Goal: Information Seeking & Learning: Check status

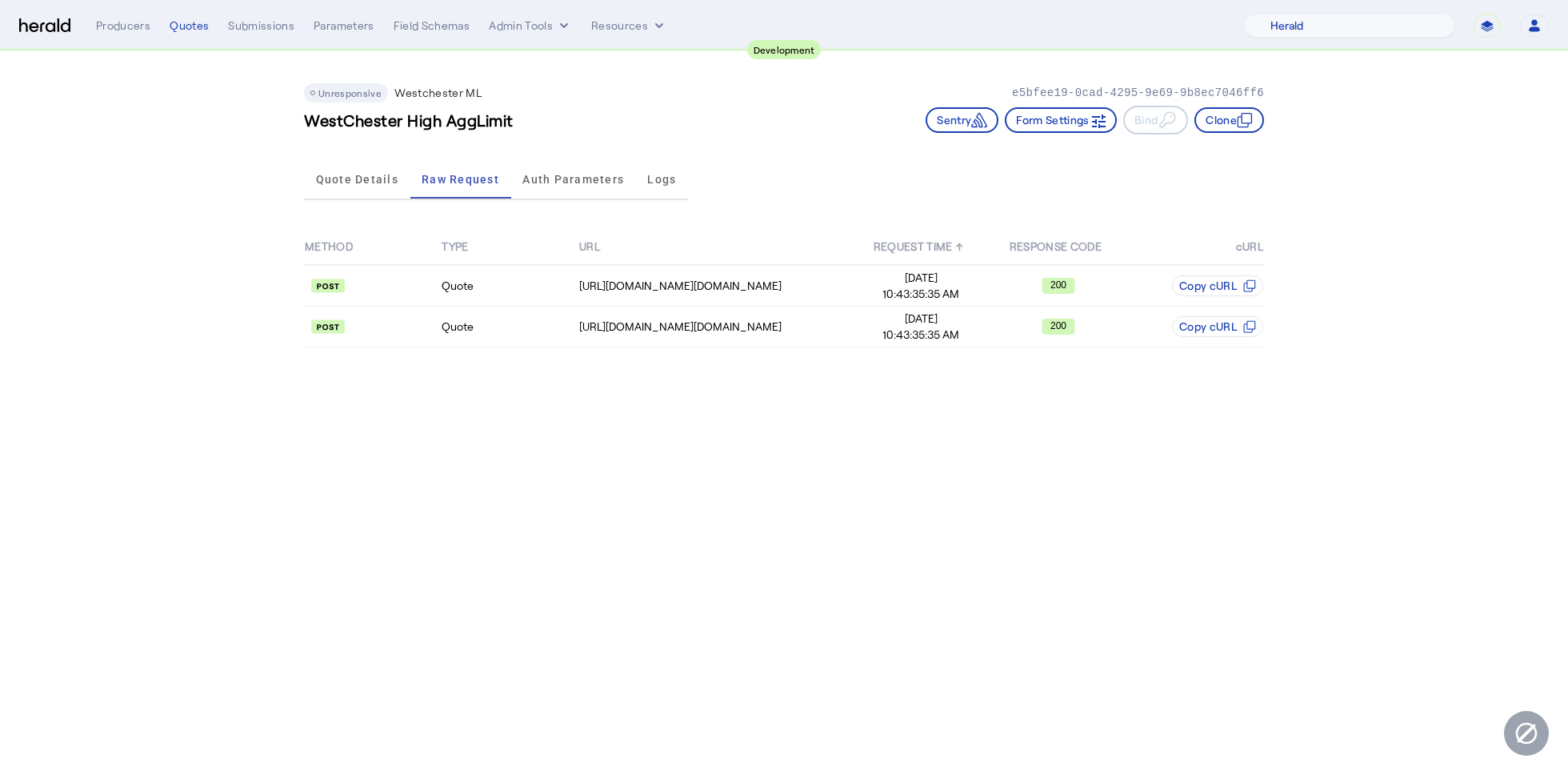
select select "pfm_2v8p_herald_api"
click at [384, 181] on span "Quote Details" at bounding box center [358, 179] width 83 height 11
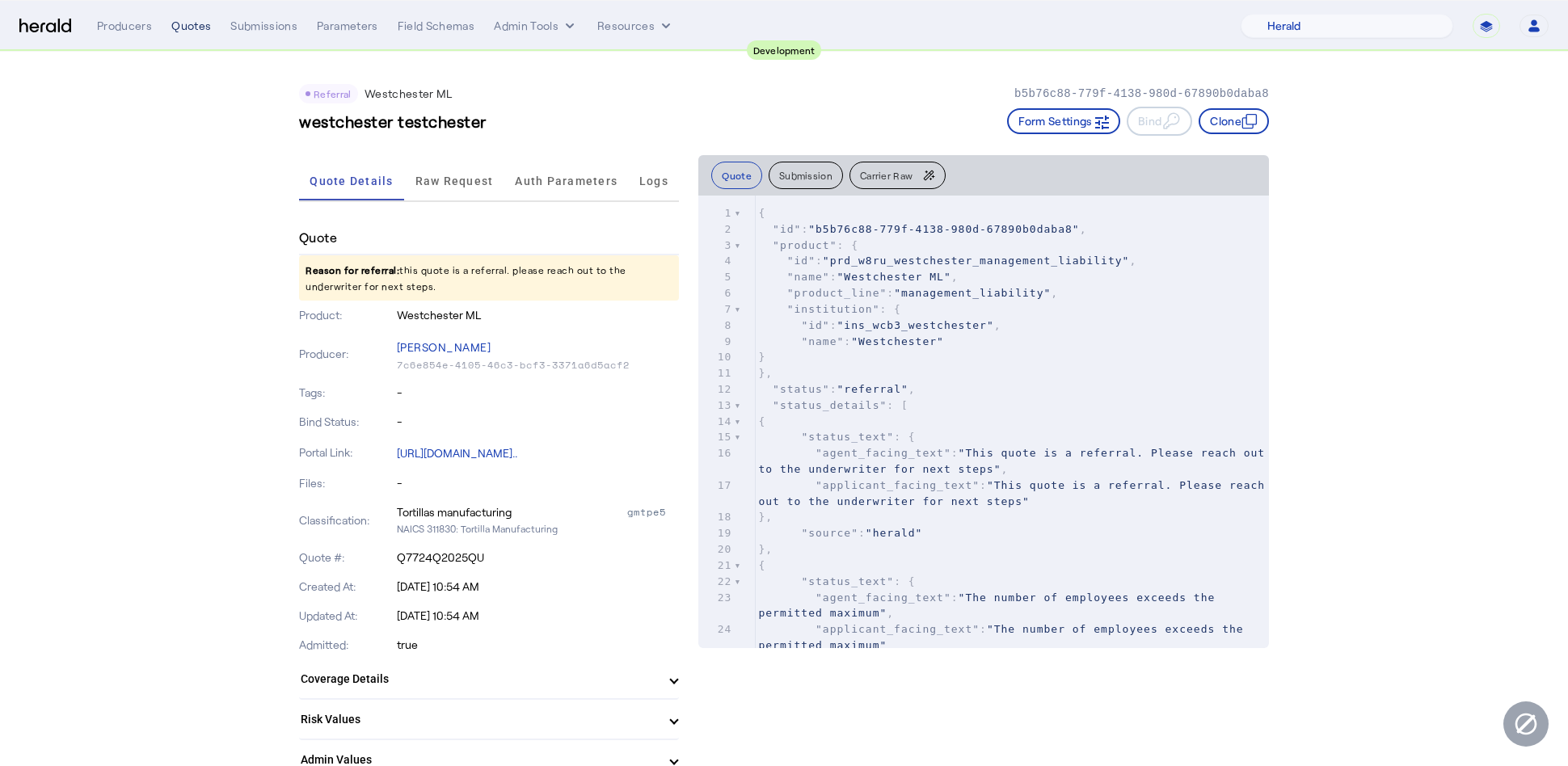
click at [209, 33] on div "Producers Quotes Submissions Parameters Field Schemas Admin Tools Resources" at bounding box center [669, 25] width 1143 height 17
click at [194, 33] on div "Quotes" at bounding box center [191, 25] width 40 height 17
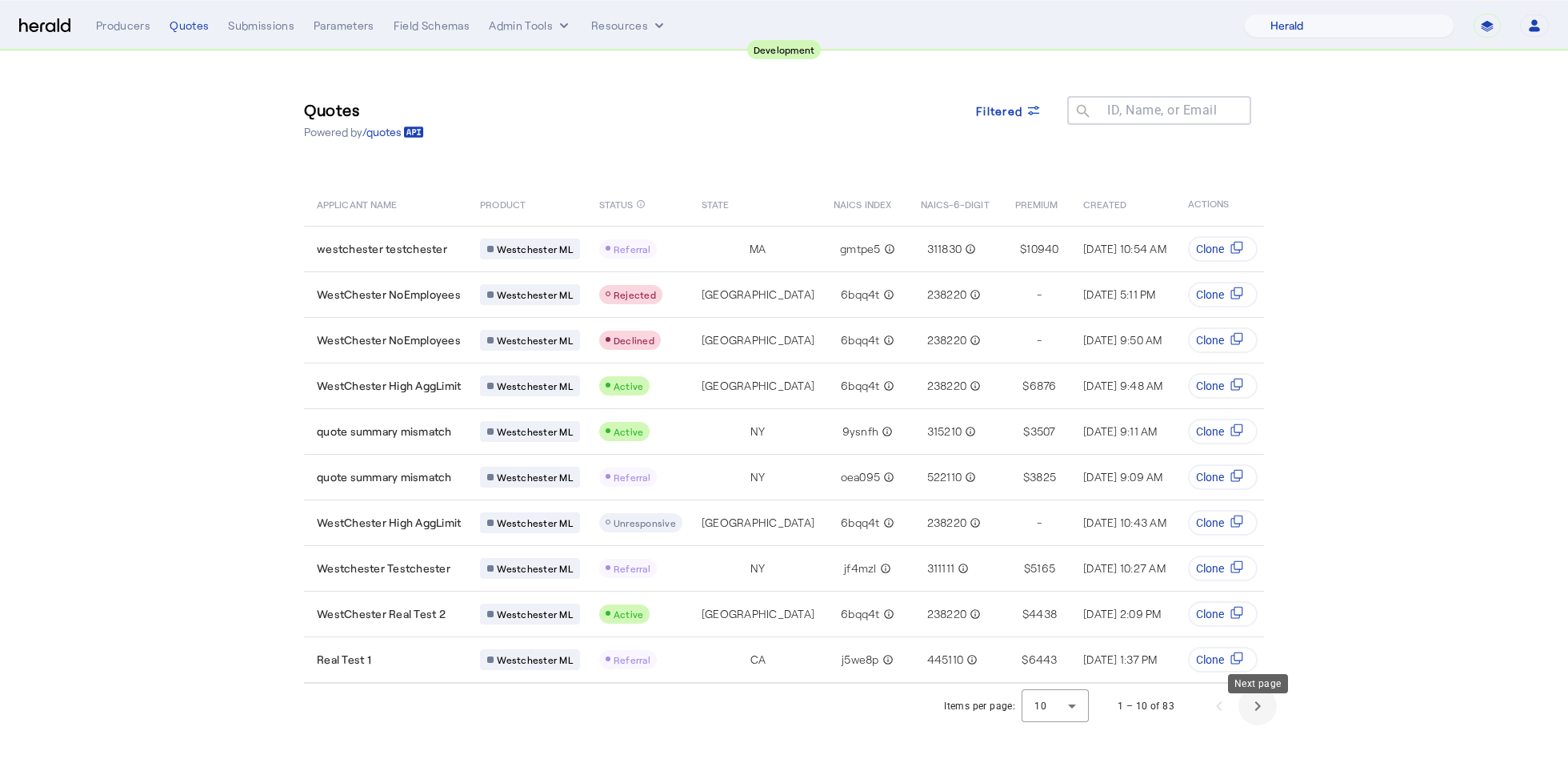
click at [1262, 706] on span "Next page" at bounding box center [1258, 706] width 39 height 39
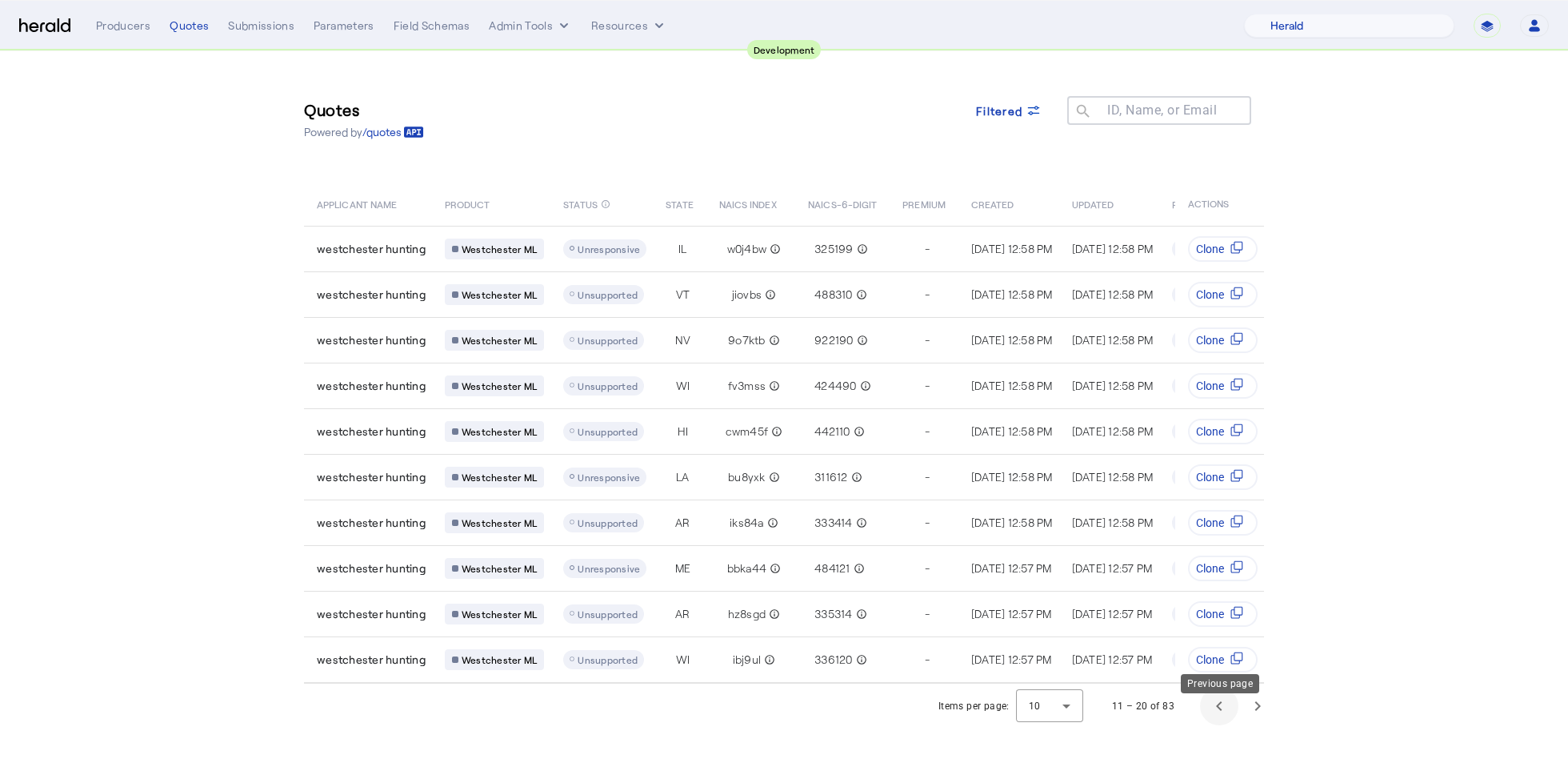
click at [1204, 709] on span "Previous page" at bounding box center [1219, 706] width 39 height 39
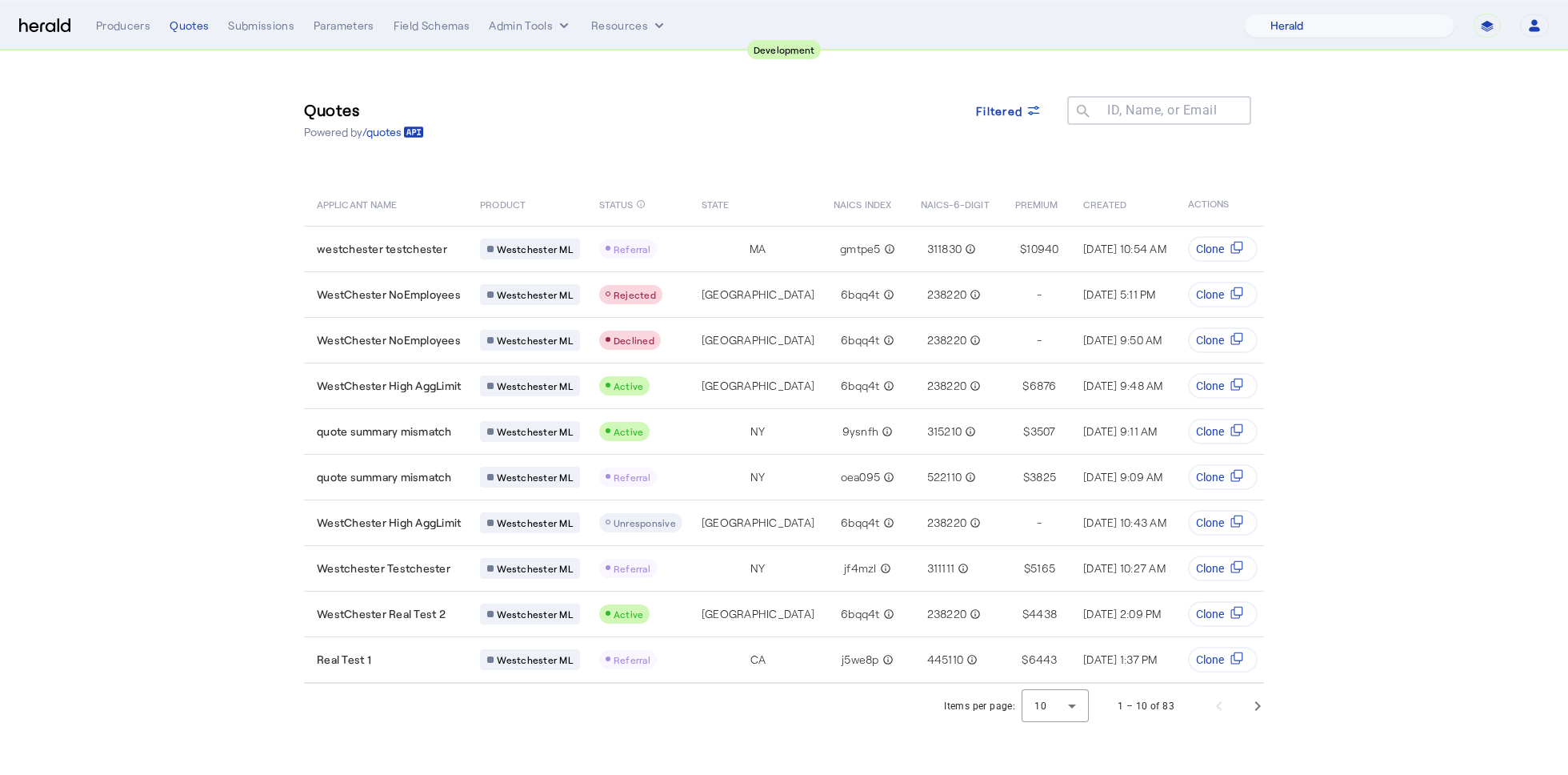
click at [48, 19] on img at bounding box center [45, 26] width 52 height 15
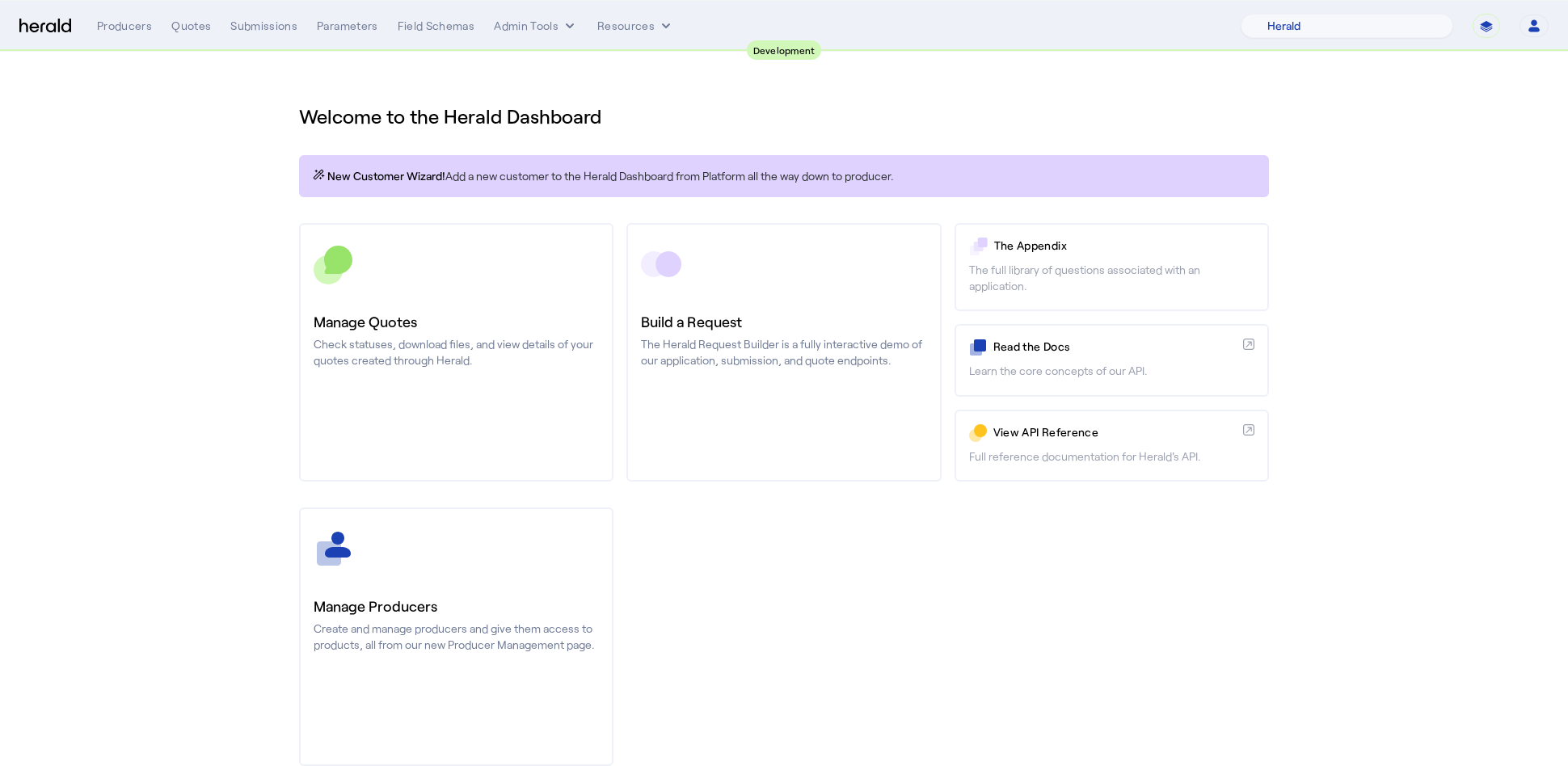
click at [1488, 376] on section "Welcome to the Herald Dashboard New Customer Wizard! Add a new customer to the …" at bounding box center [784, 426] width 1568 height 747
click at [1485, 21] on select "**********" at bounding box center [1486, 26] width 28 height 24
select select "*******"
click at [1473, 14] on select "**********" at bounding box center [1486, 26] width 28 height 24
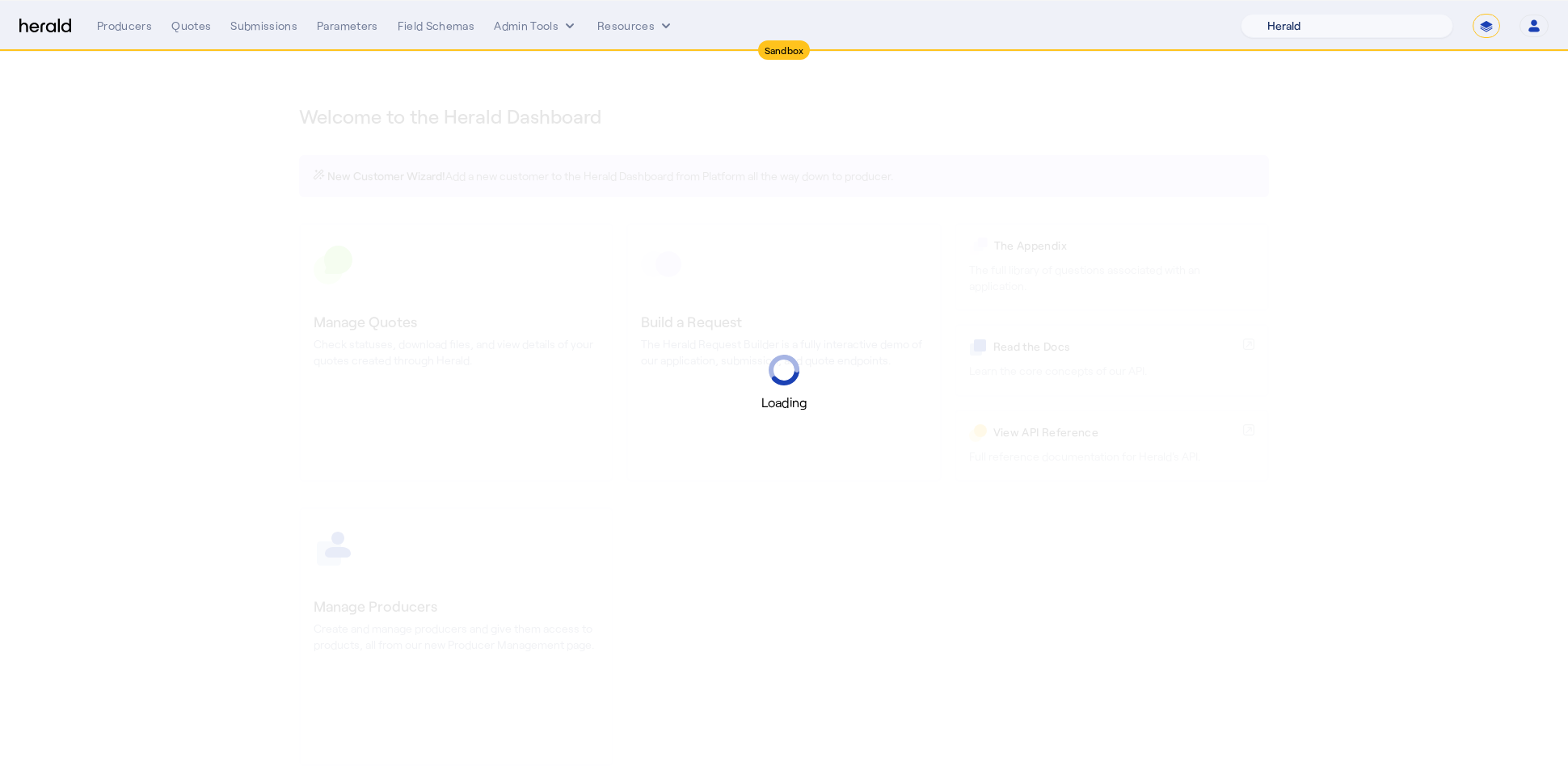
click at [1378, 30] on select "1 Fort A Demo Platform A New Platform Test Bam Batch Test Platform Beep Beep Bo…" at bounding box center [1347, 26] width 213 height 24
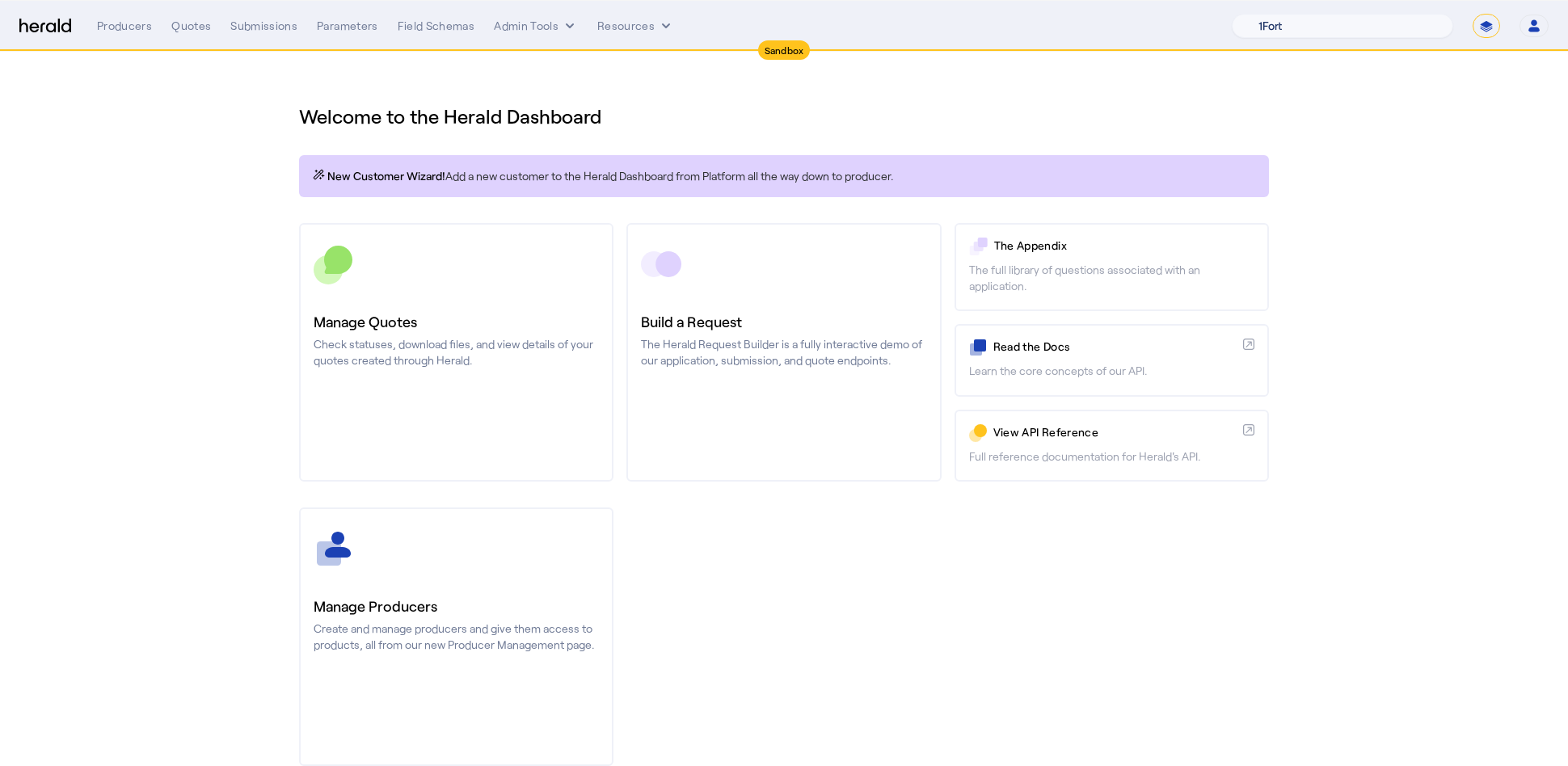
select select "pfm_129z_babbix"
click at [1272, 14] on select "1Fort Acrisure Acturis Affinity Advisors Affinity Risk Agentero AmWins Anzen Ao…" at bounding box center [1342, 26] width 221 height 24
click at [211, 149] on div "You are now impersonating the Babbix platform." at bounding box center [784, 383] width 1568 height 766
click at [193, 18] on div "You are now impersonating the Babbix platform." at bounding box center [784, 383] width 1568 height 766
click at [188, 22] on div "Quotes" at bounding box center [191, 25] width 40 height 17
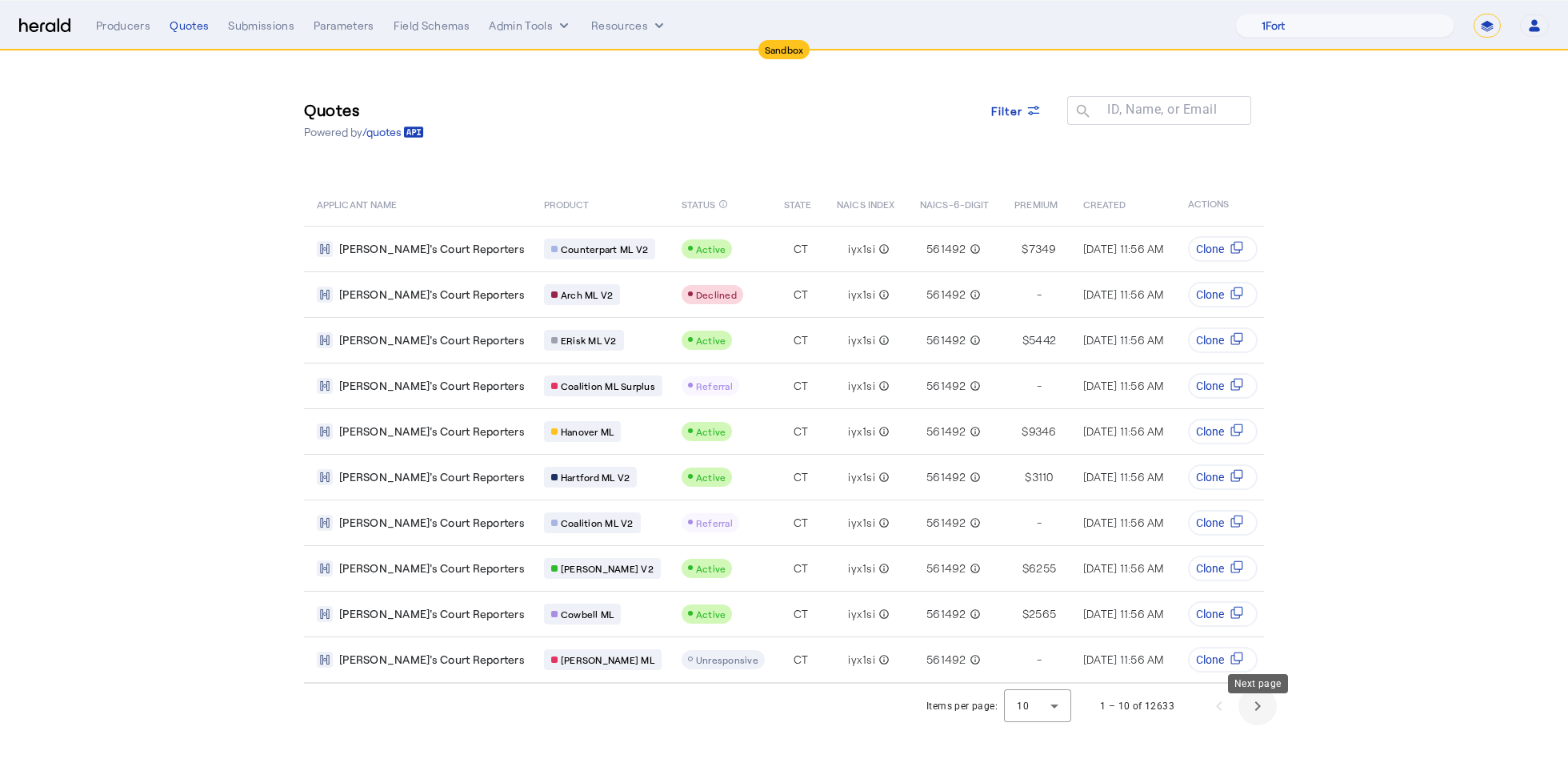
click at [1264, 720] on span "Next page" at bounding box center [1258, 706] width 39 height 39
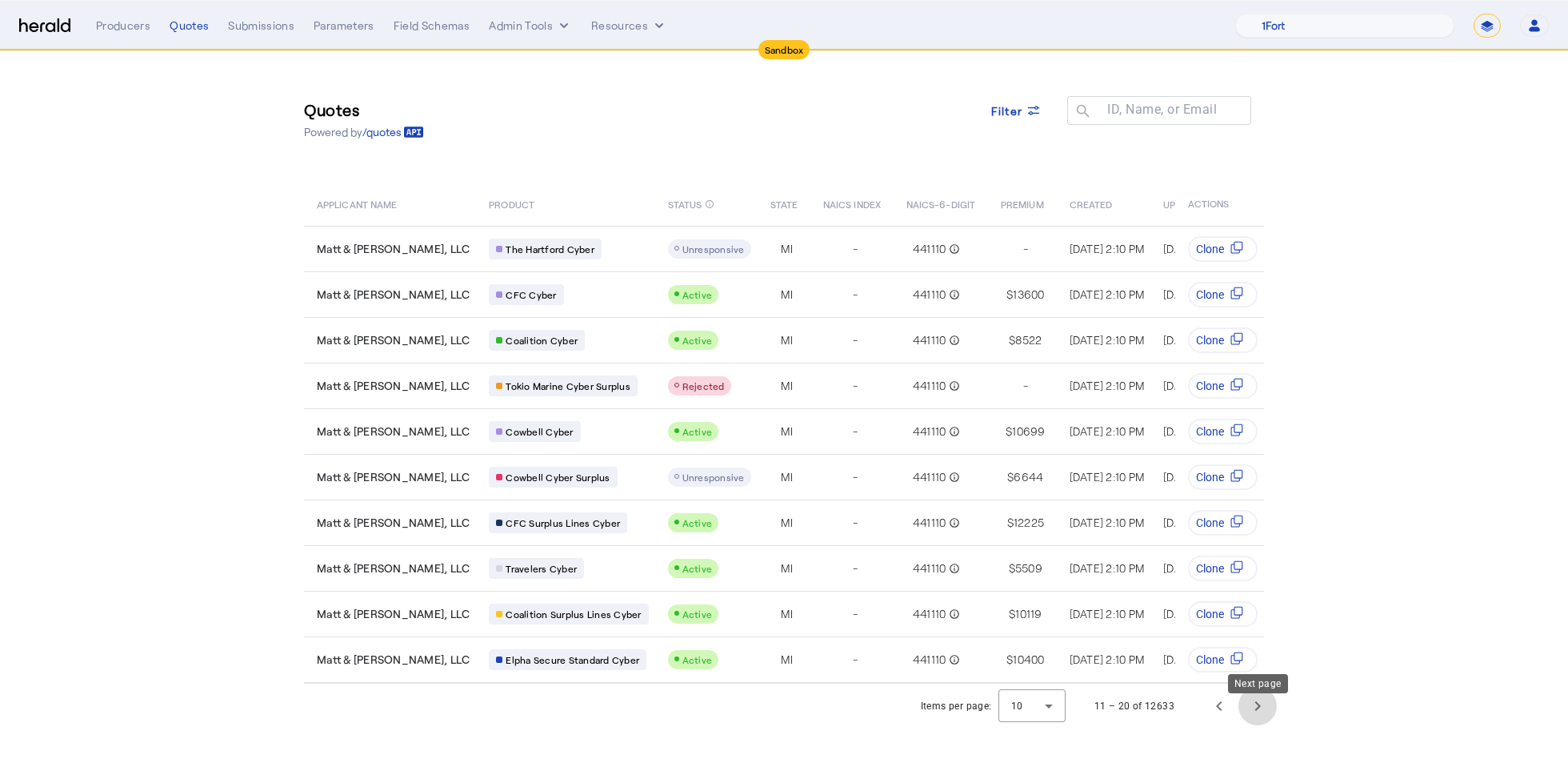
click at [1261, 721] on span "Next page" at bounding box center [1258, 706] width 39 height 39
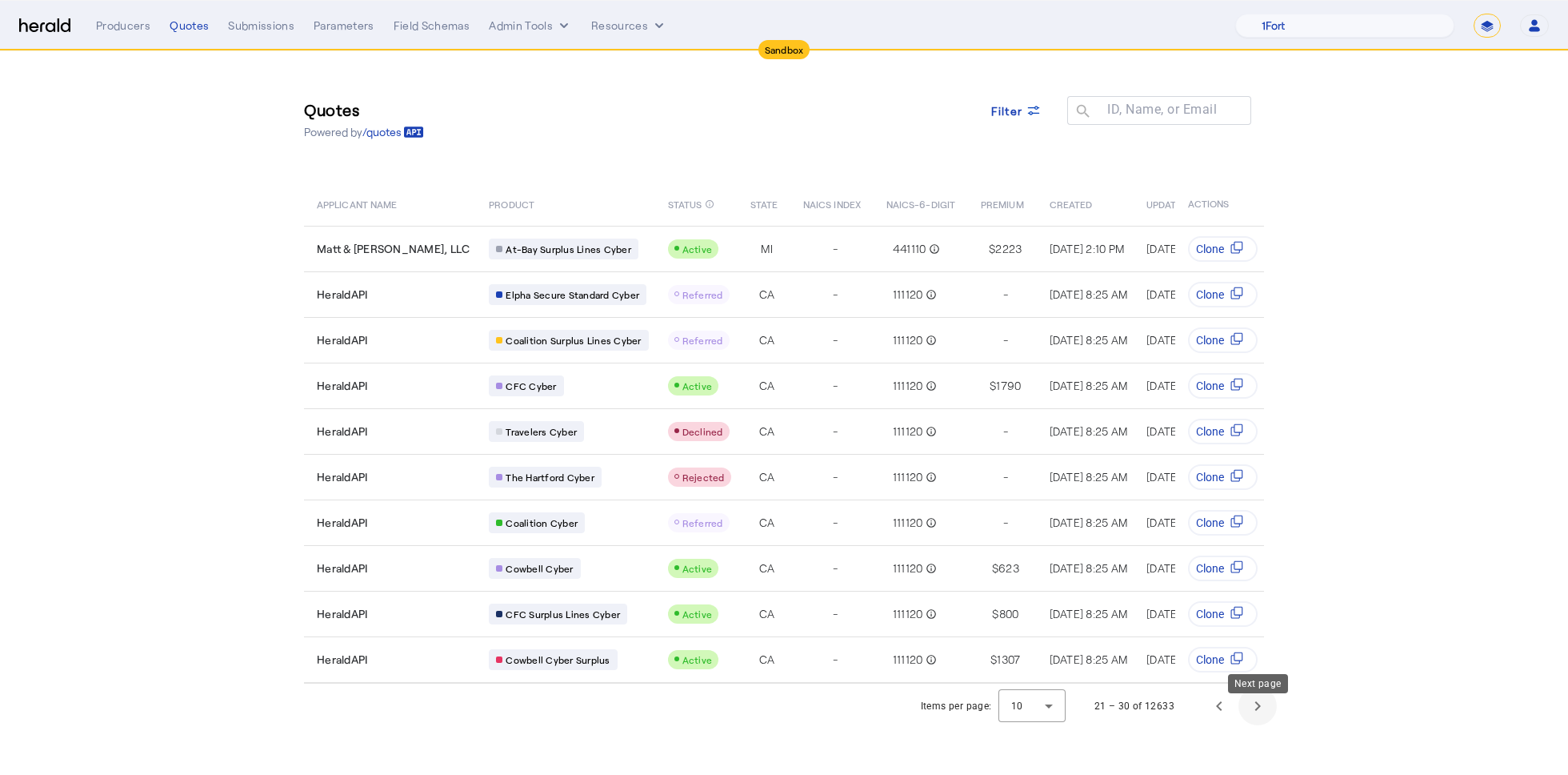
click at [1261, 721] on span "Next page" at bounding box center [1258, 706] width 39 height 39
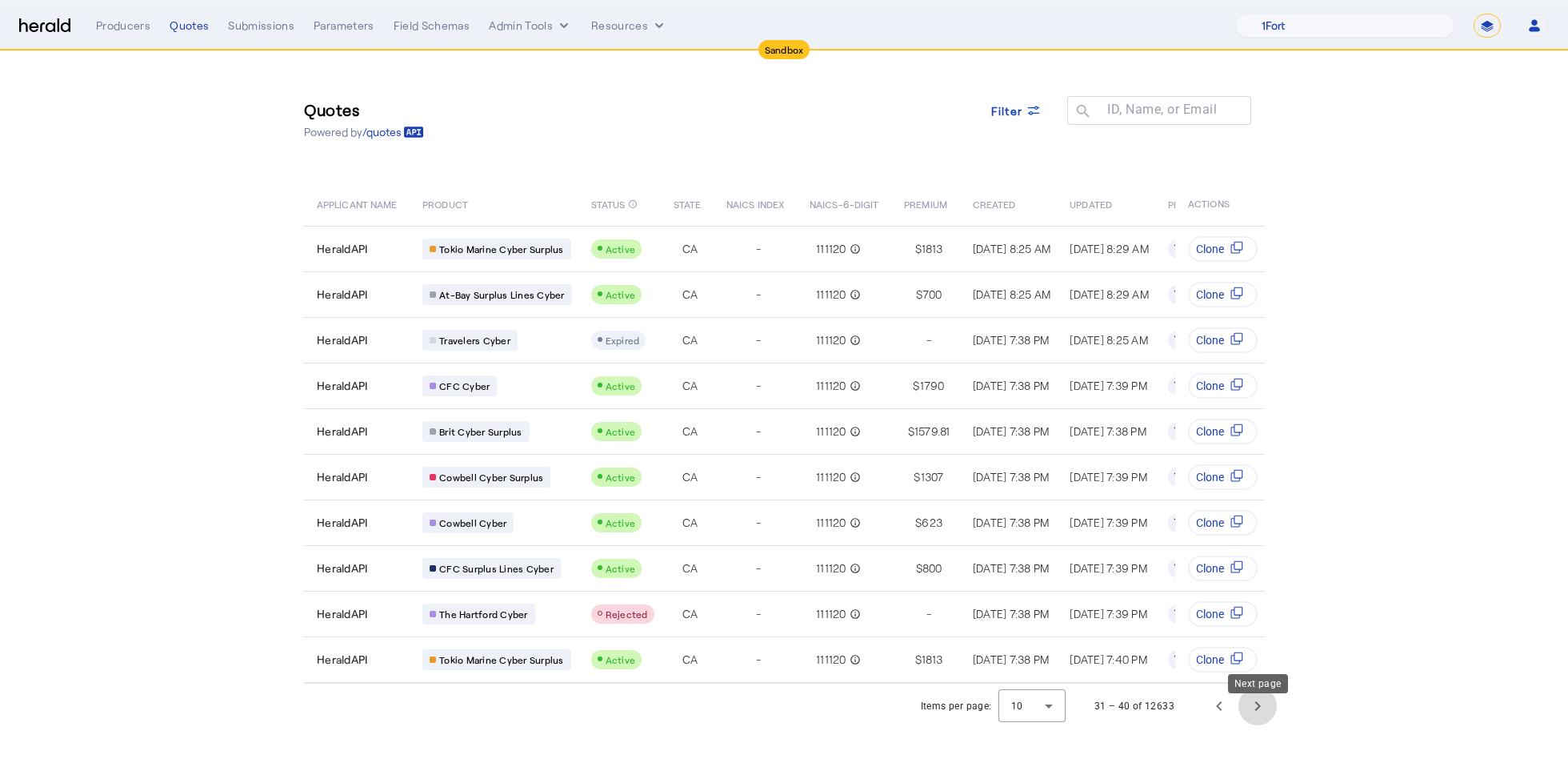
click at [1258, 717] on span "Next page" at bounding box center [1258, 706] width 39 height 39
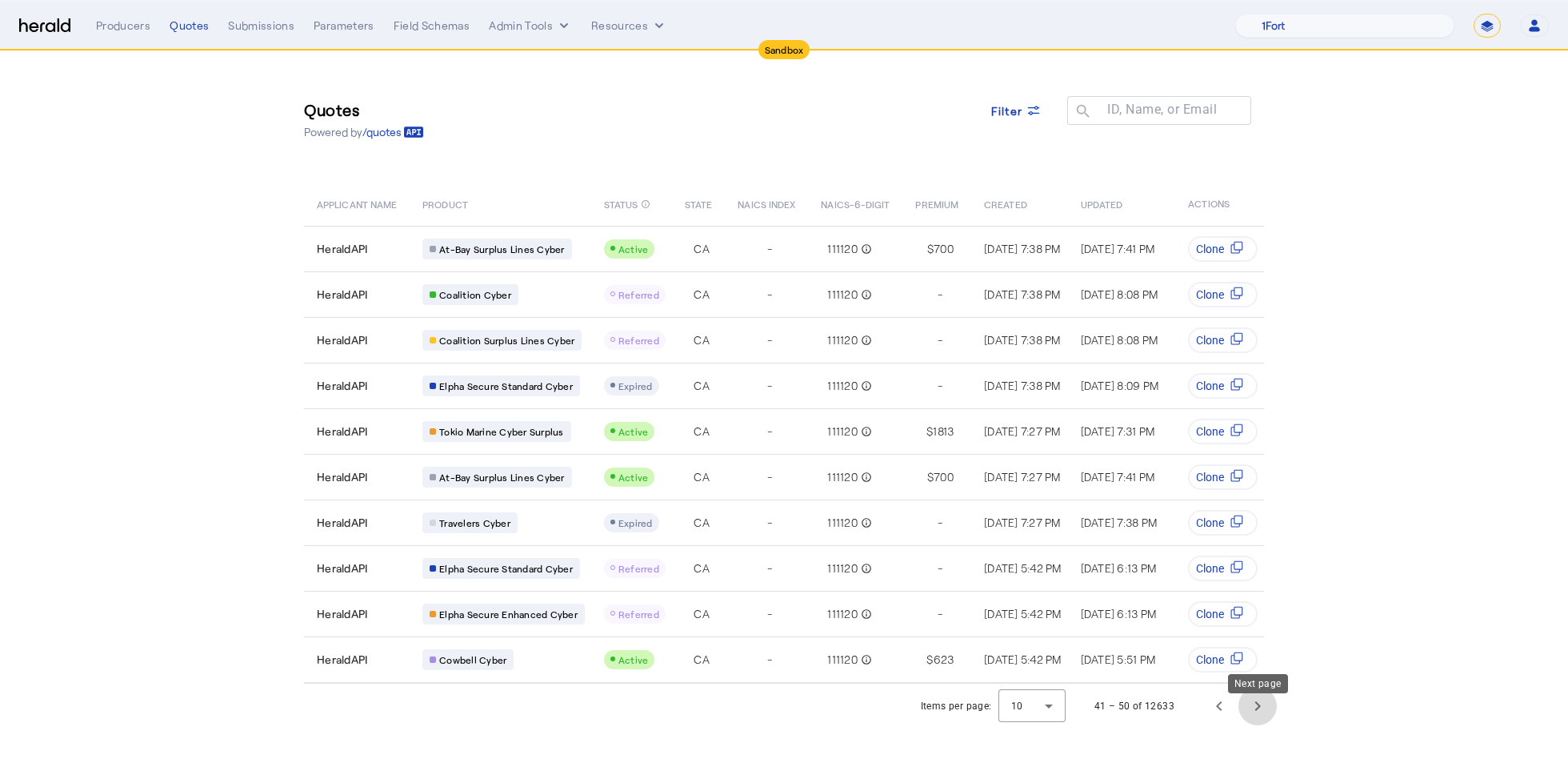
click at [1258, 717] on span "Next page" at bounding box center [1258, 706] width 39 height 39
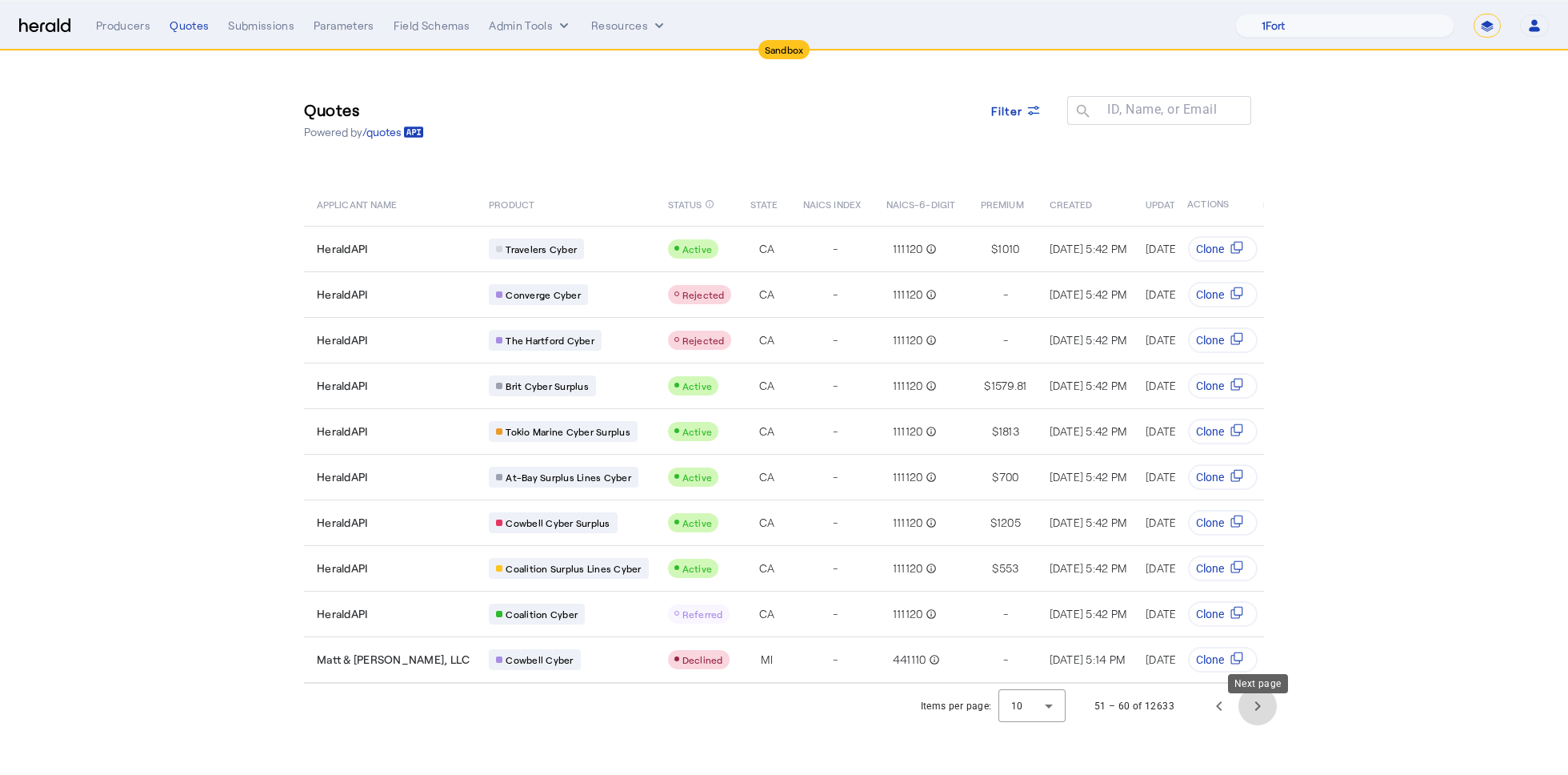
click at [1258, 717] on span "Next page" at bounding box center [1258, 706] width 39 height 39
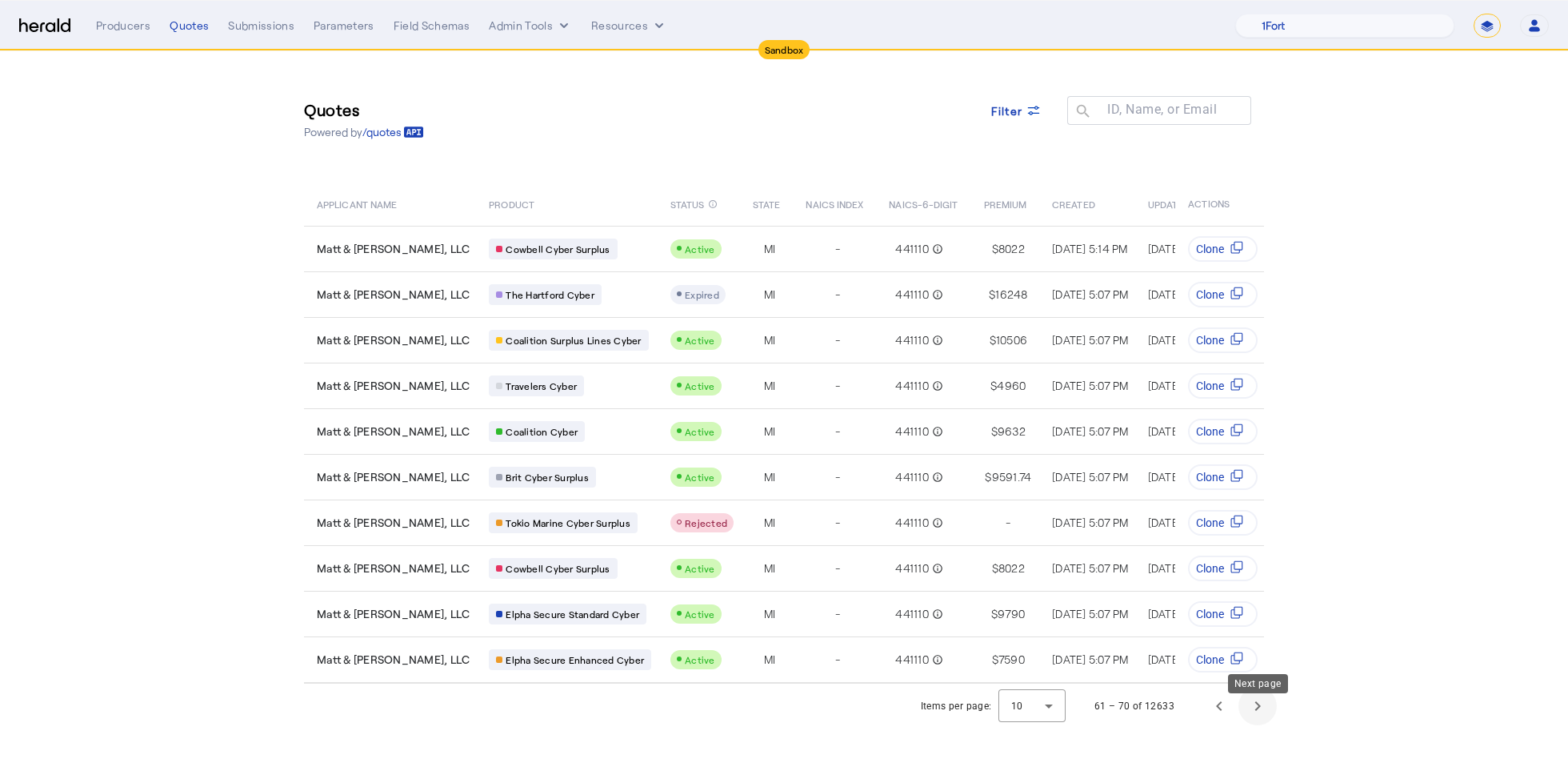
click at [1258, 717] on span "Next page" at bounding box center [1258, 706] width 39 height 39
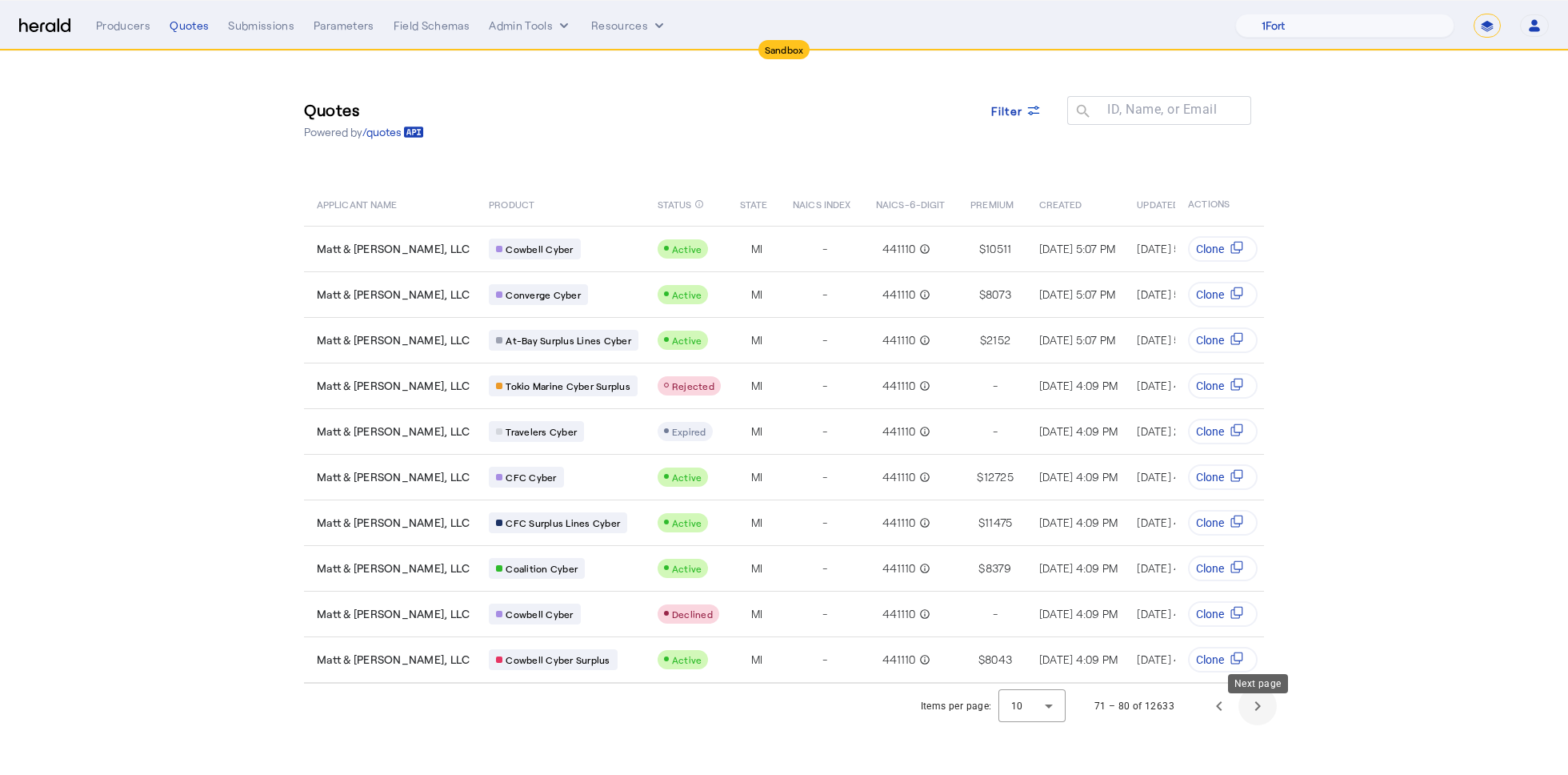
click at [1258, 717] on span "Next page" at bounding box center [1258, 706] width 39 height 39
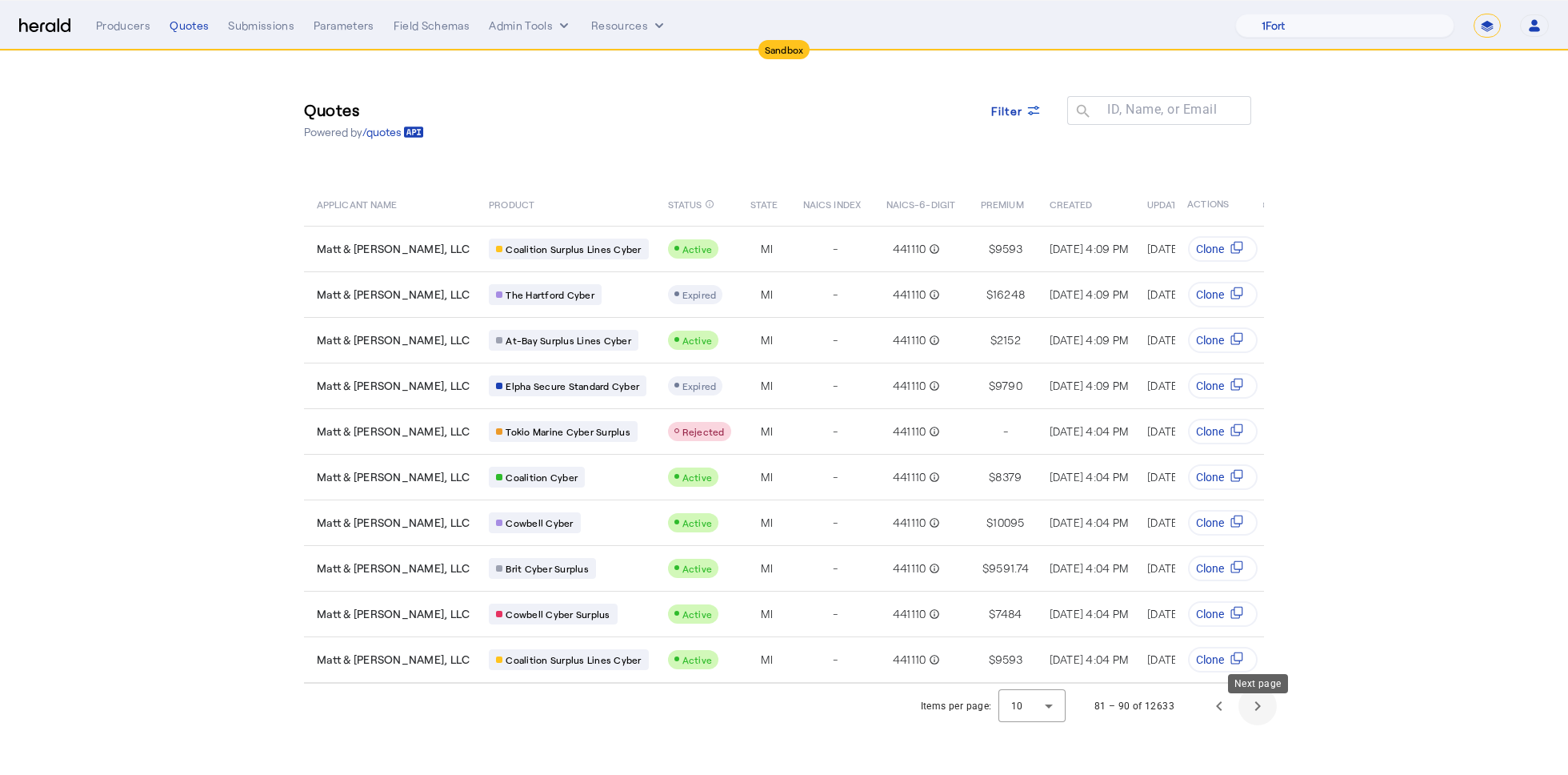
click at [1258, 717] on span "Next page" at bounding box center [1258, 706] width 39 height 39
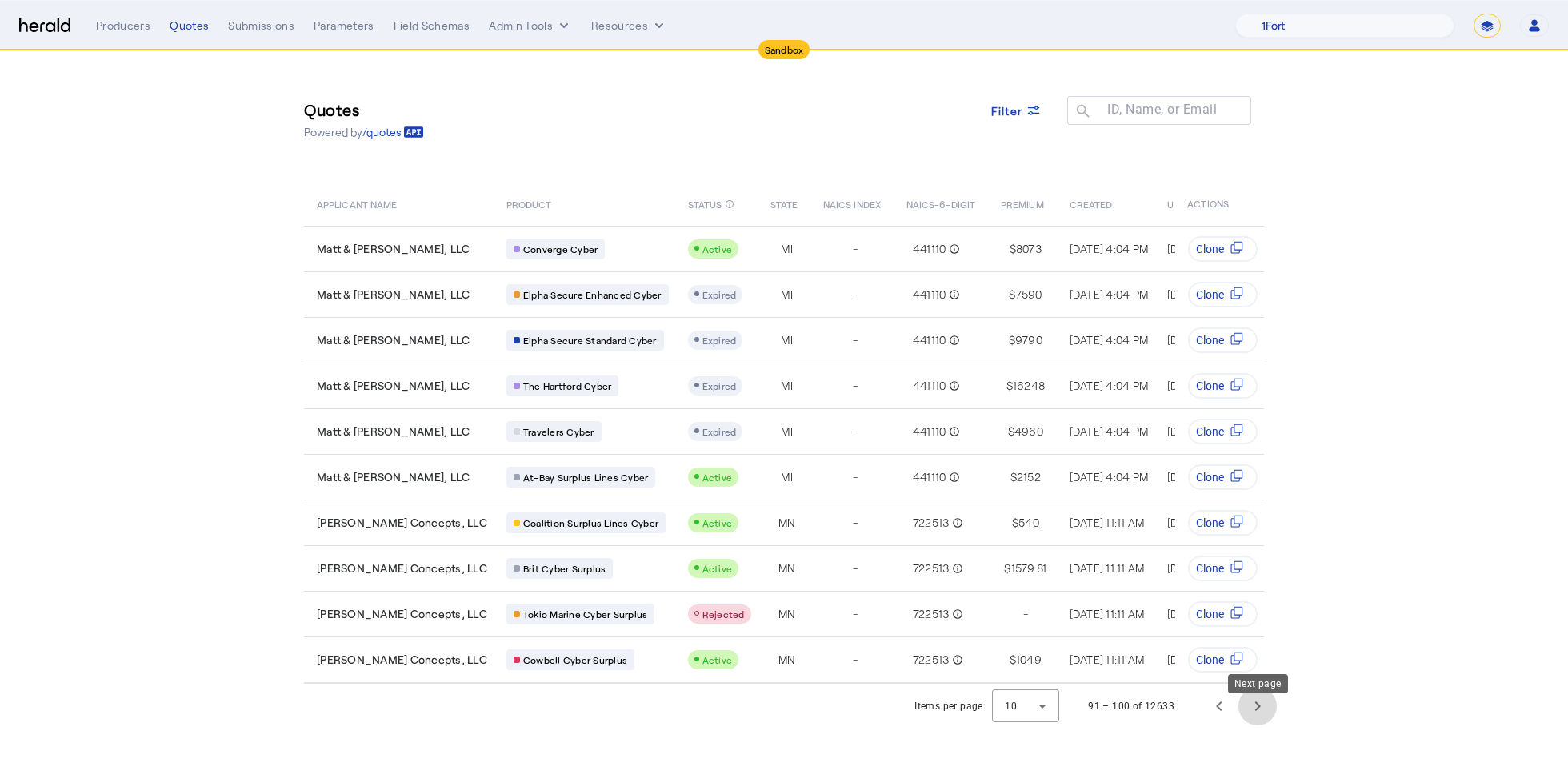
click at [1258, 717] on span "Next page" at bounding box center [1258, 706] width 39 height 39
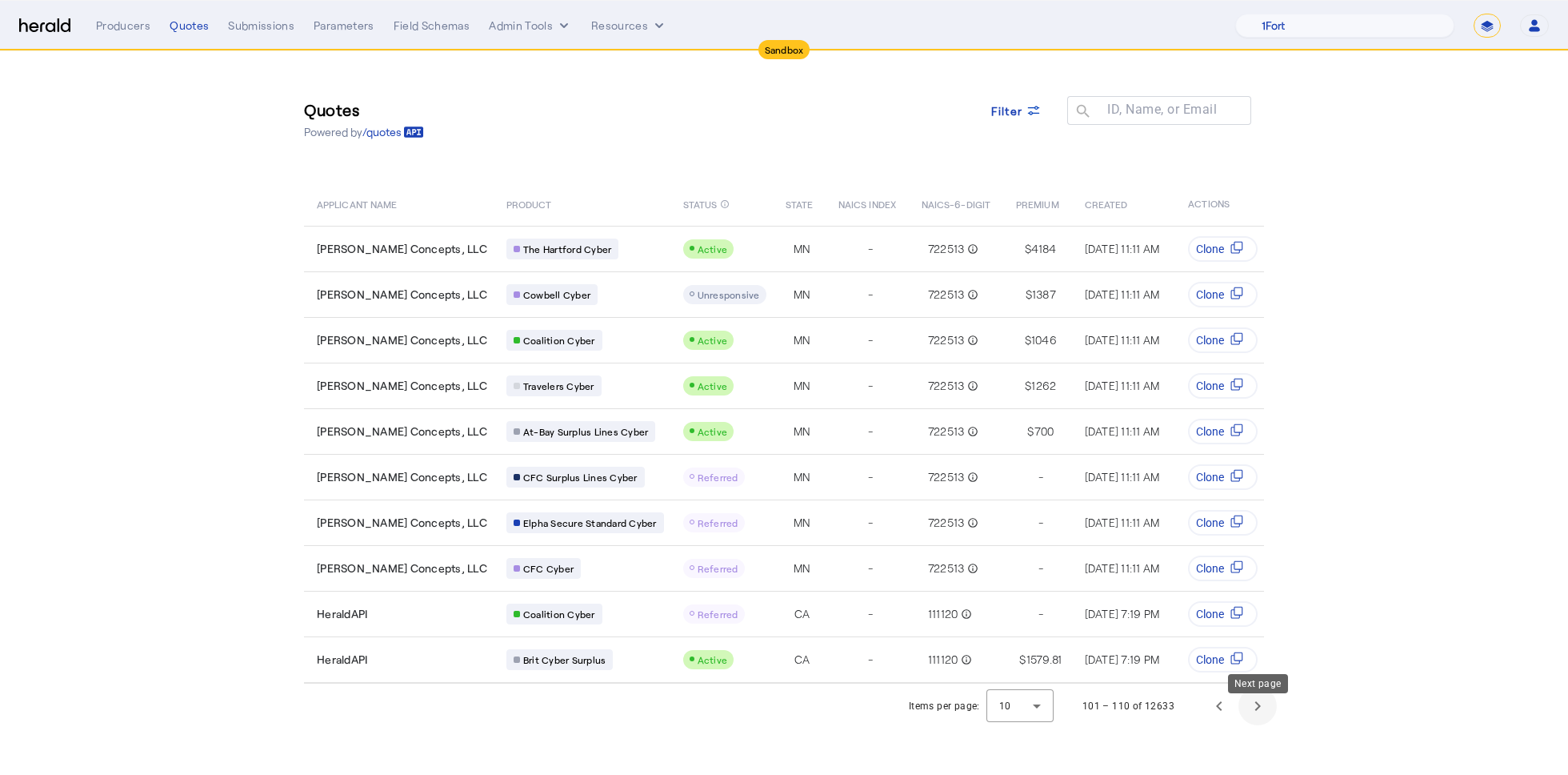
click at [1258, 717] on span "Next page" at bounding box center [1258, 706] width 39 height 39
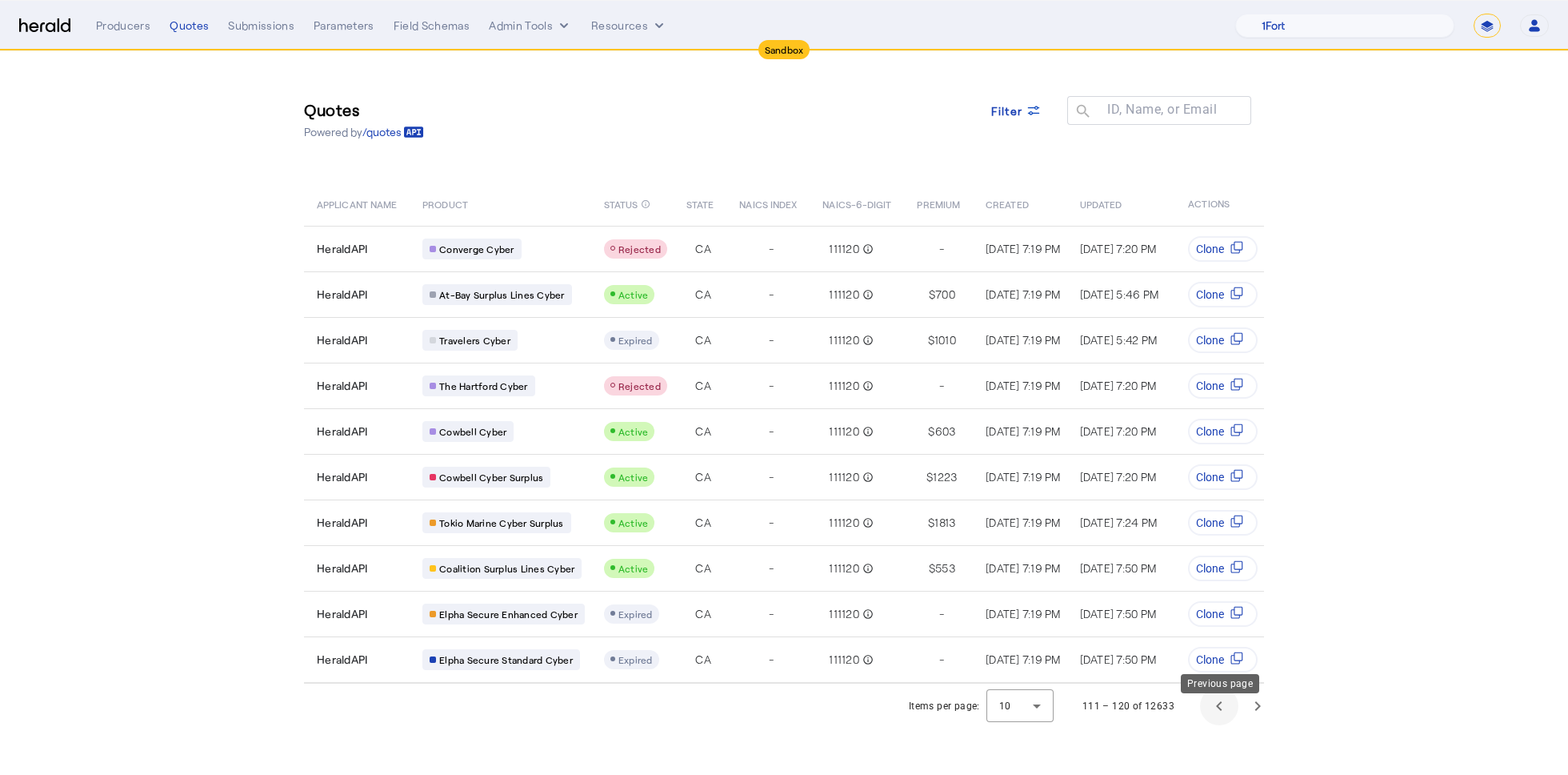
click at [1222, 725] on span "Previous page" at bounding box center [1219, 706] width 39 height 39
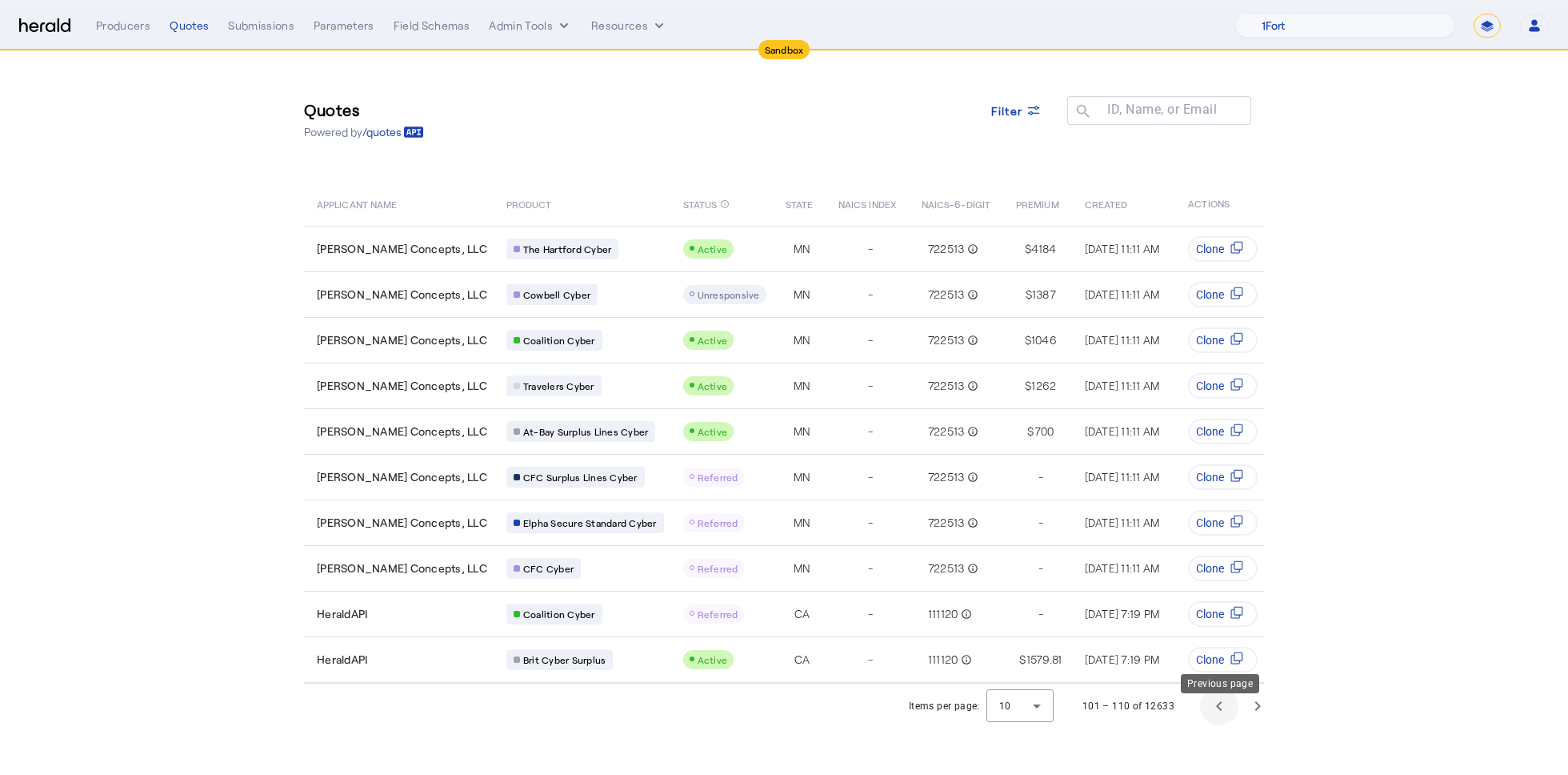
click at [1222, 725] on span "Previous page" at bounding box center [1219, 706] width 39 height 39
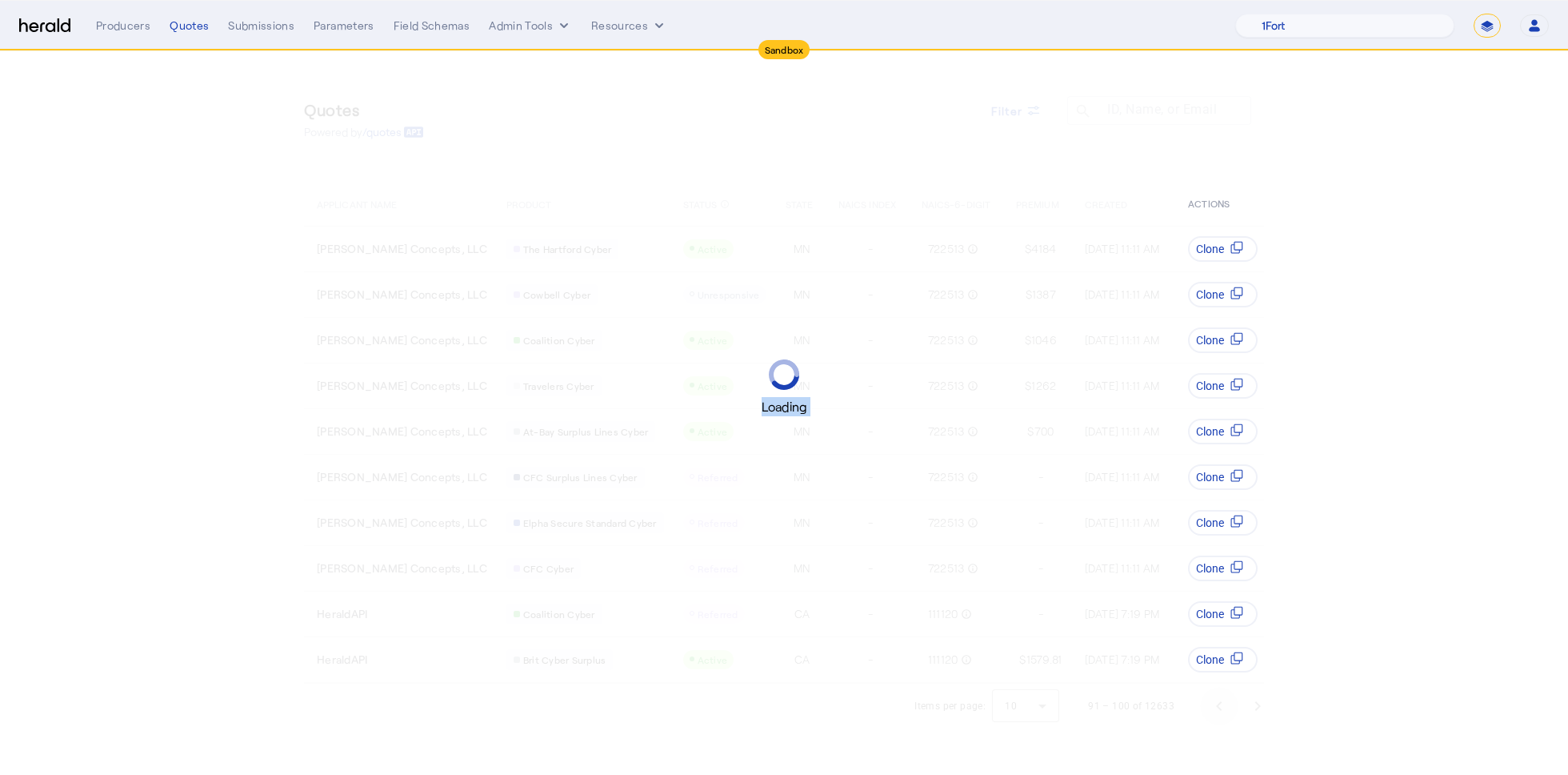
click at [1222, 728] on div "Loading" at bounding box center [784, 387] width 1568 height 775
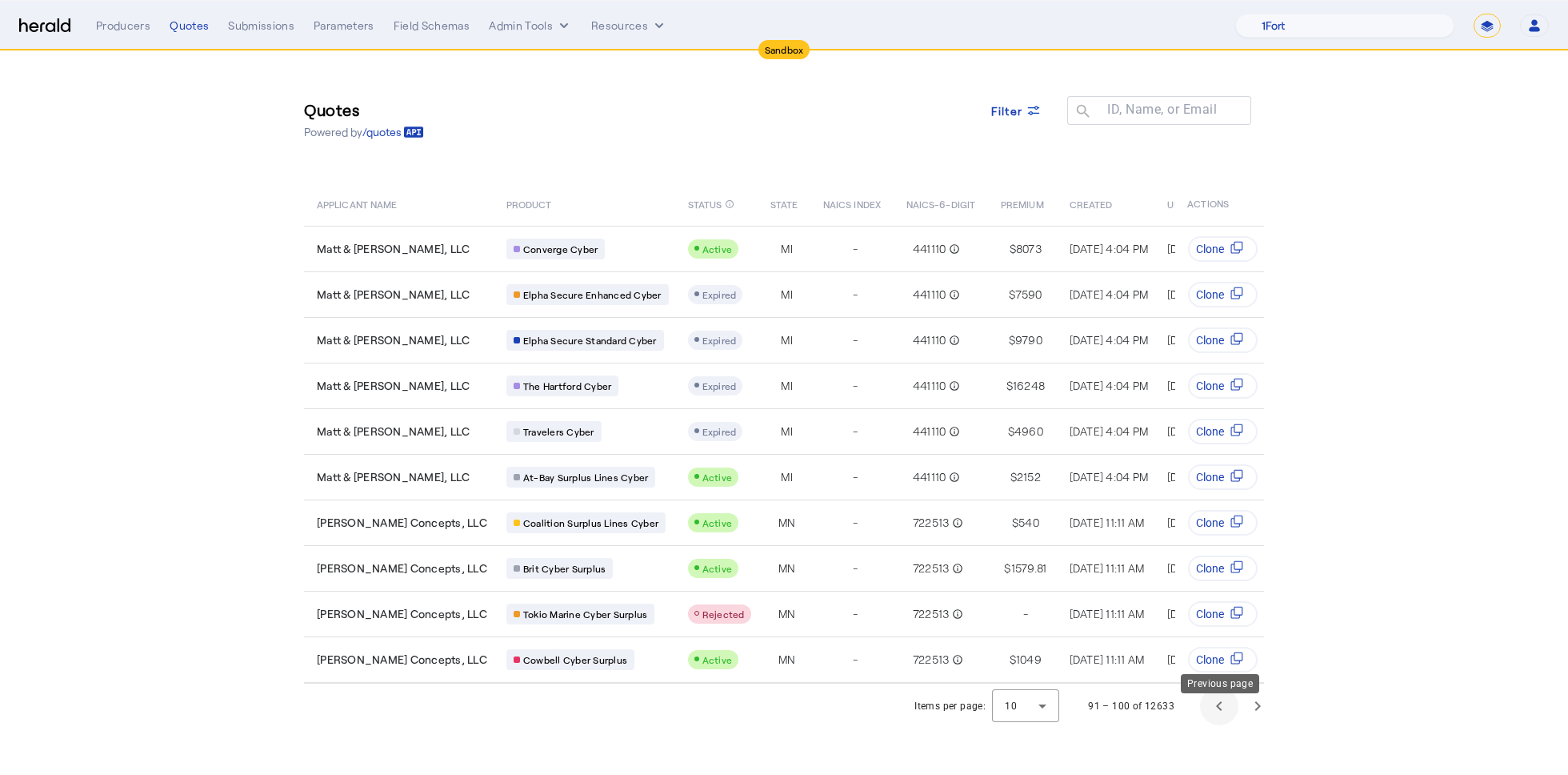
click at [1222, 725] on span "Previous page" at bounding box center [1219, 706] width 39 height 39
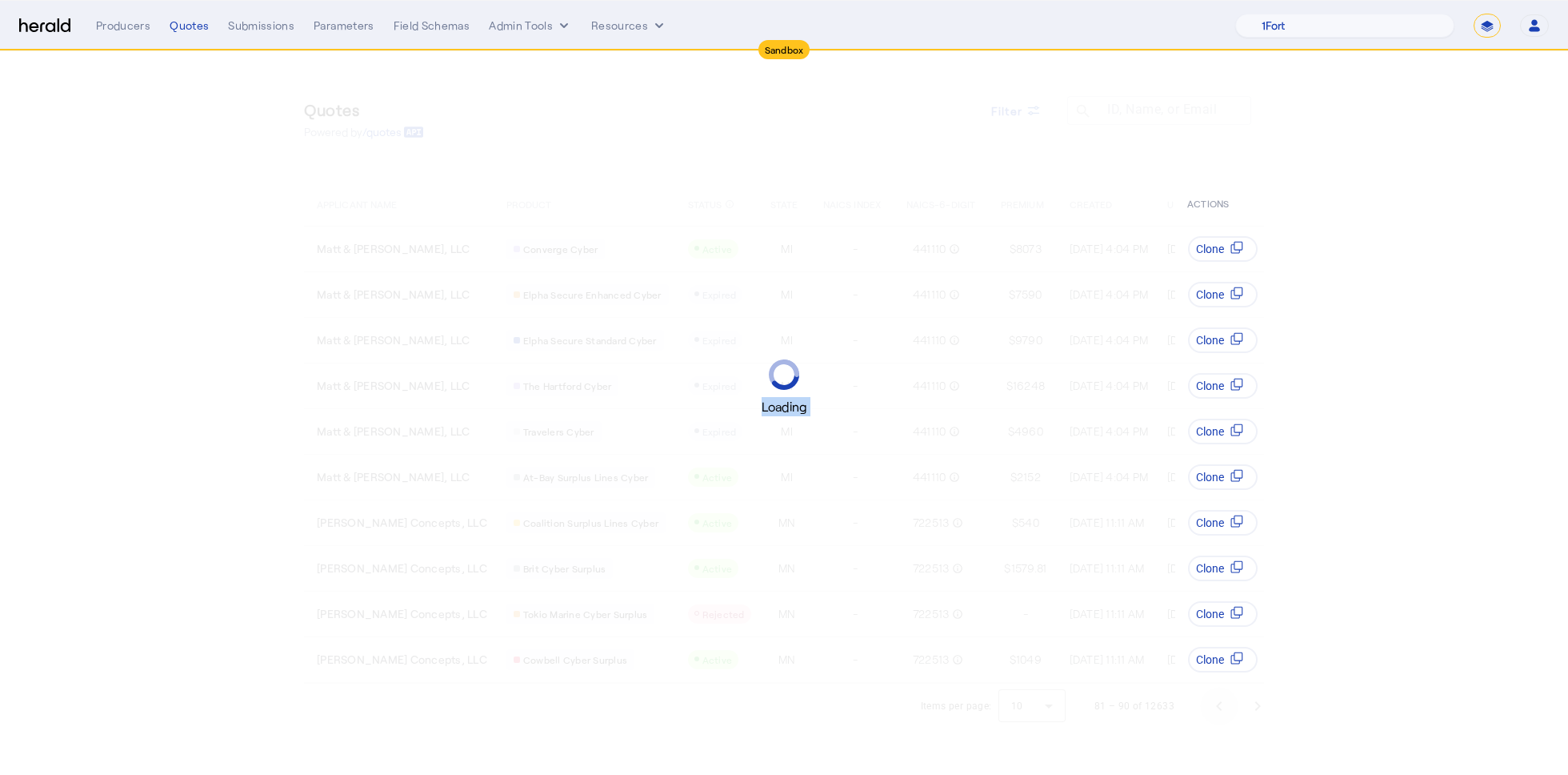
click at [1222, 728] on div "Loading" at bounding box center [784, 387] width 1568 height 775
click at [1222, 725] on span "Previous page" at bounding box center [1219, 706] width 39 height 39
click at [1222, 728] on div "Loading" at bounding box center [784, 387] width 1568 height 775
click at [1222, 725] on span "Previous page" at bounding box center [1219, 706] width 39 height 39
click at [1222, 728] on div "Loading" at bounding box center [784, 387] width 1568 height 775
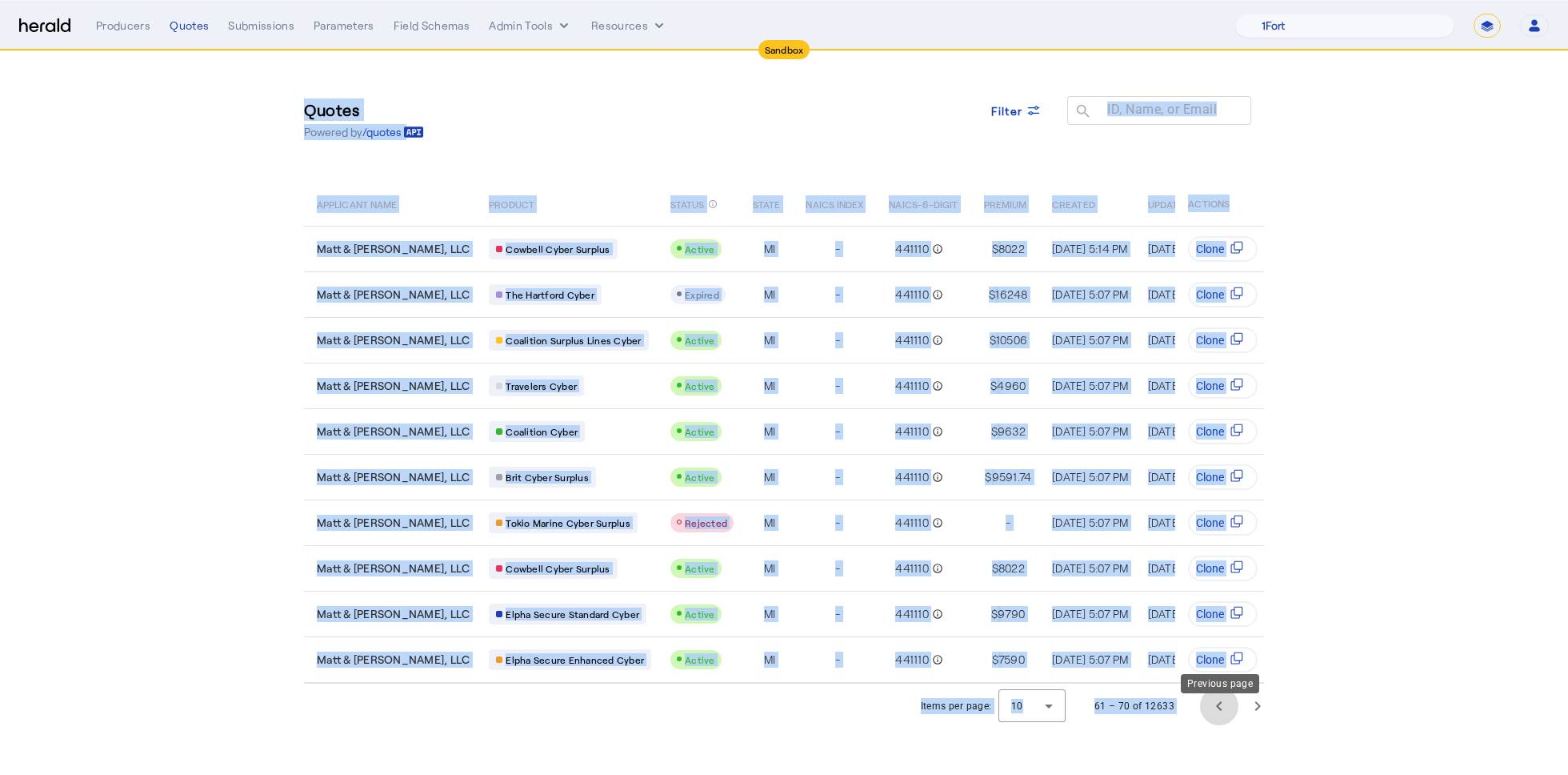
click at [1222, 725] on span "Previous page" at bounding box center [1219, 706] width 39 height 39
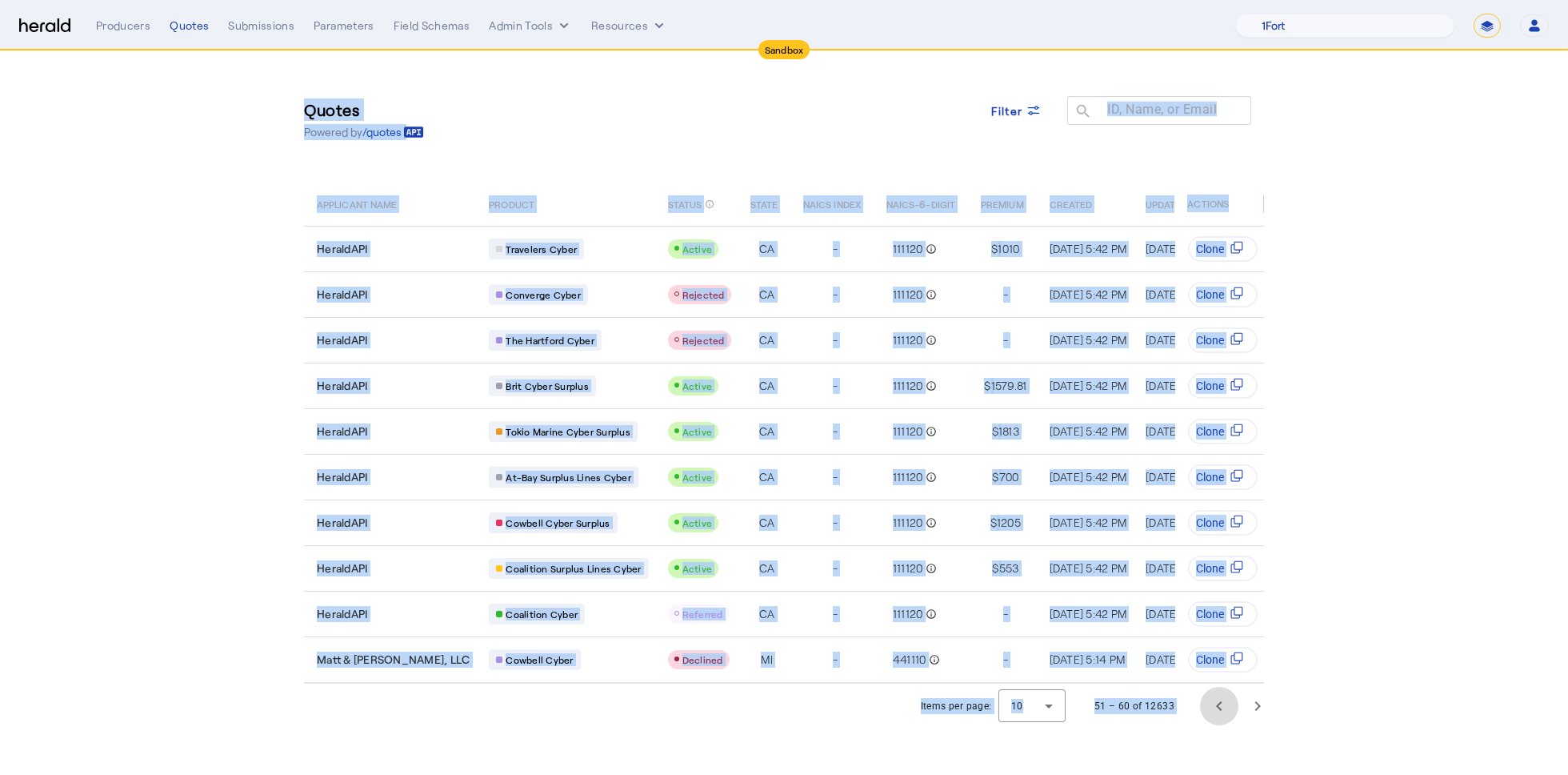
click at [1222, 725] on span "Previous page" at bounding box center [1219, 706] width 39 height 39
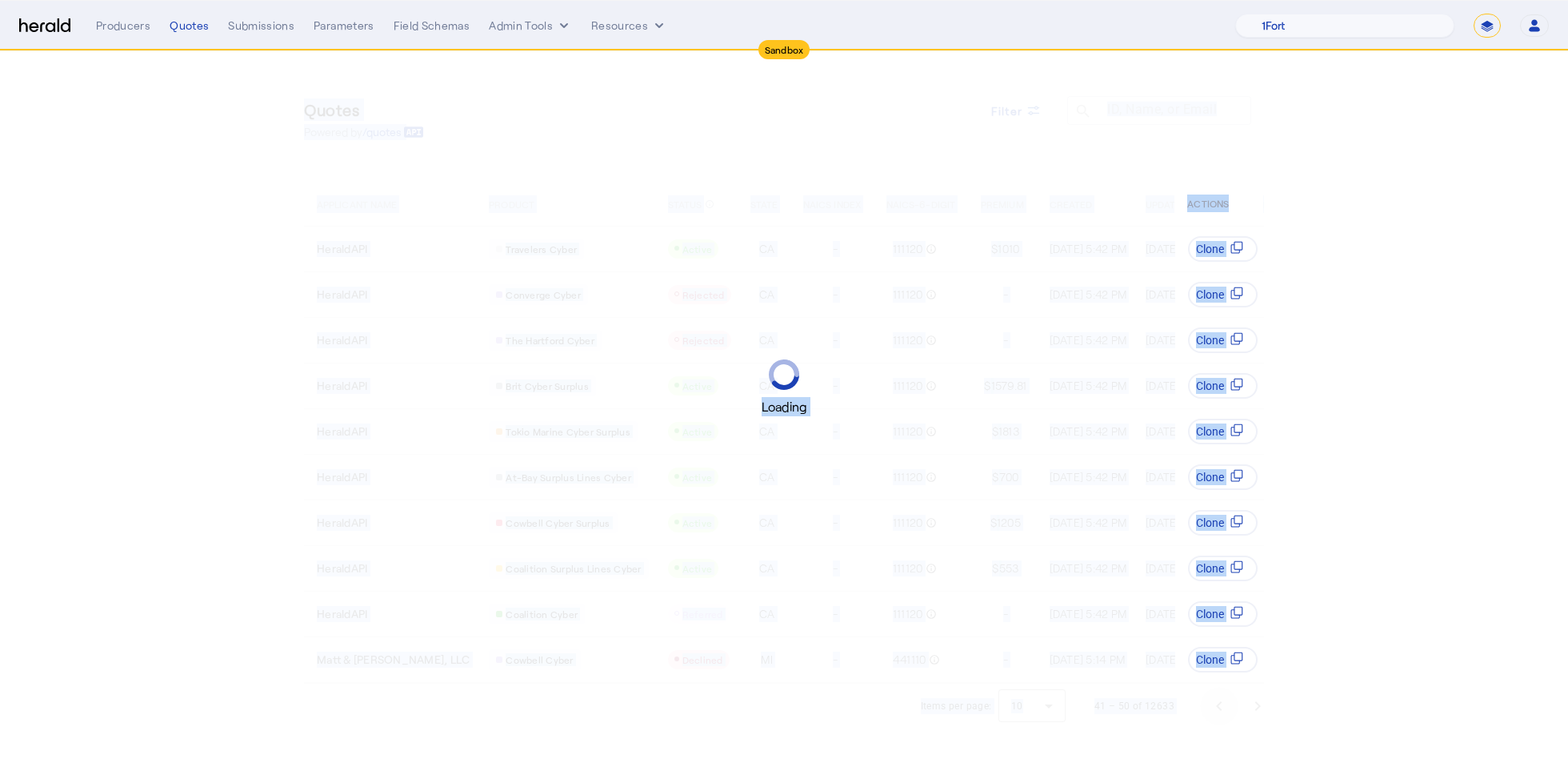
click at [1222, 728] on div "Loading" at bounding box center [784, 387] width 1568 height 775
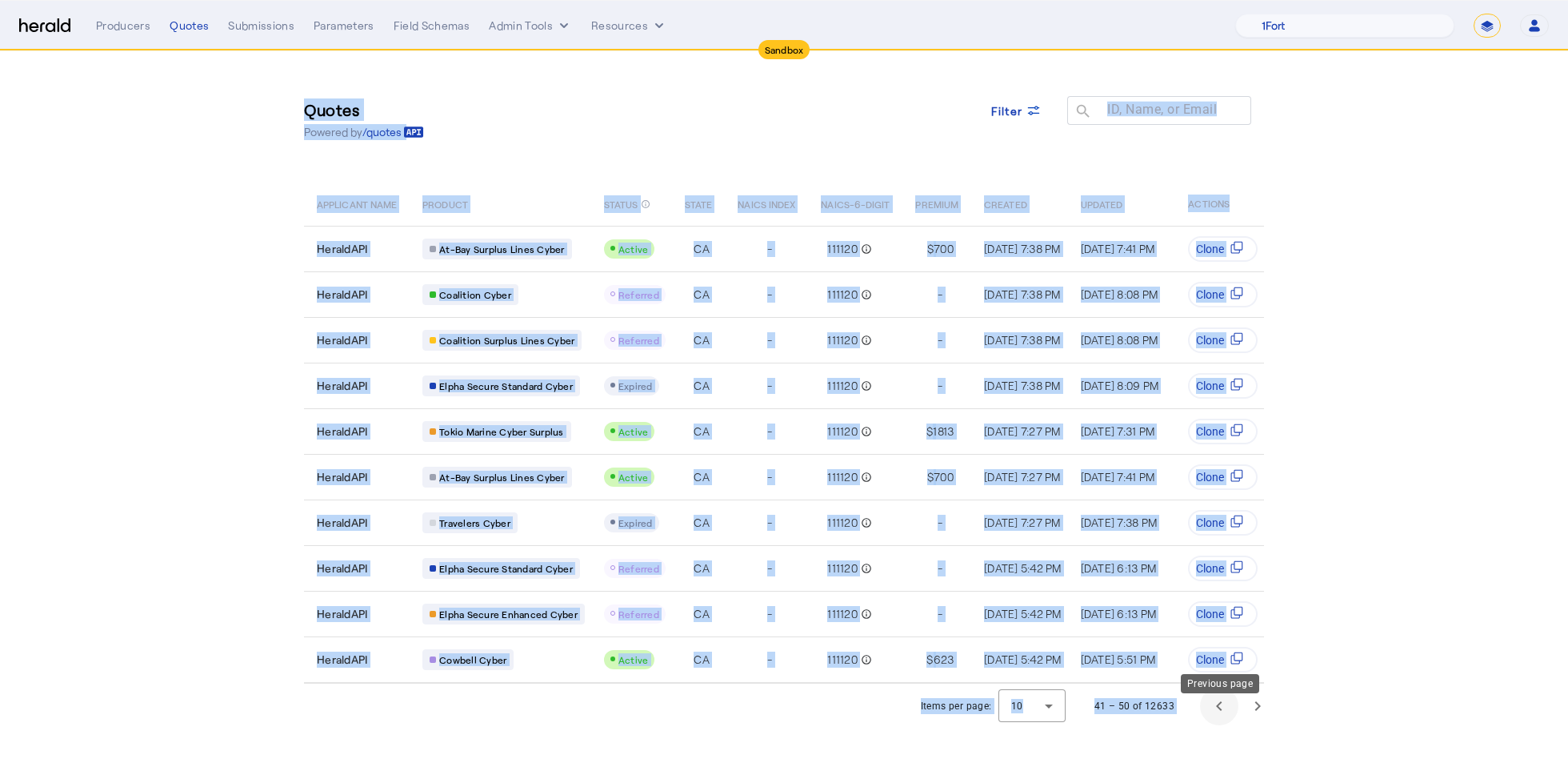
click at [1222, 725] on span "Previous page" at bounding box center [1219, 706] width 39 height 39
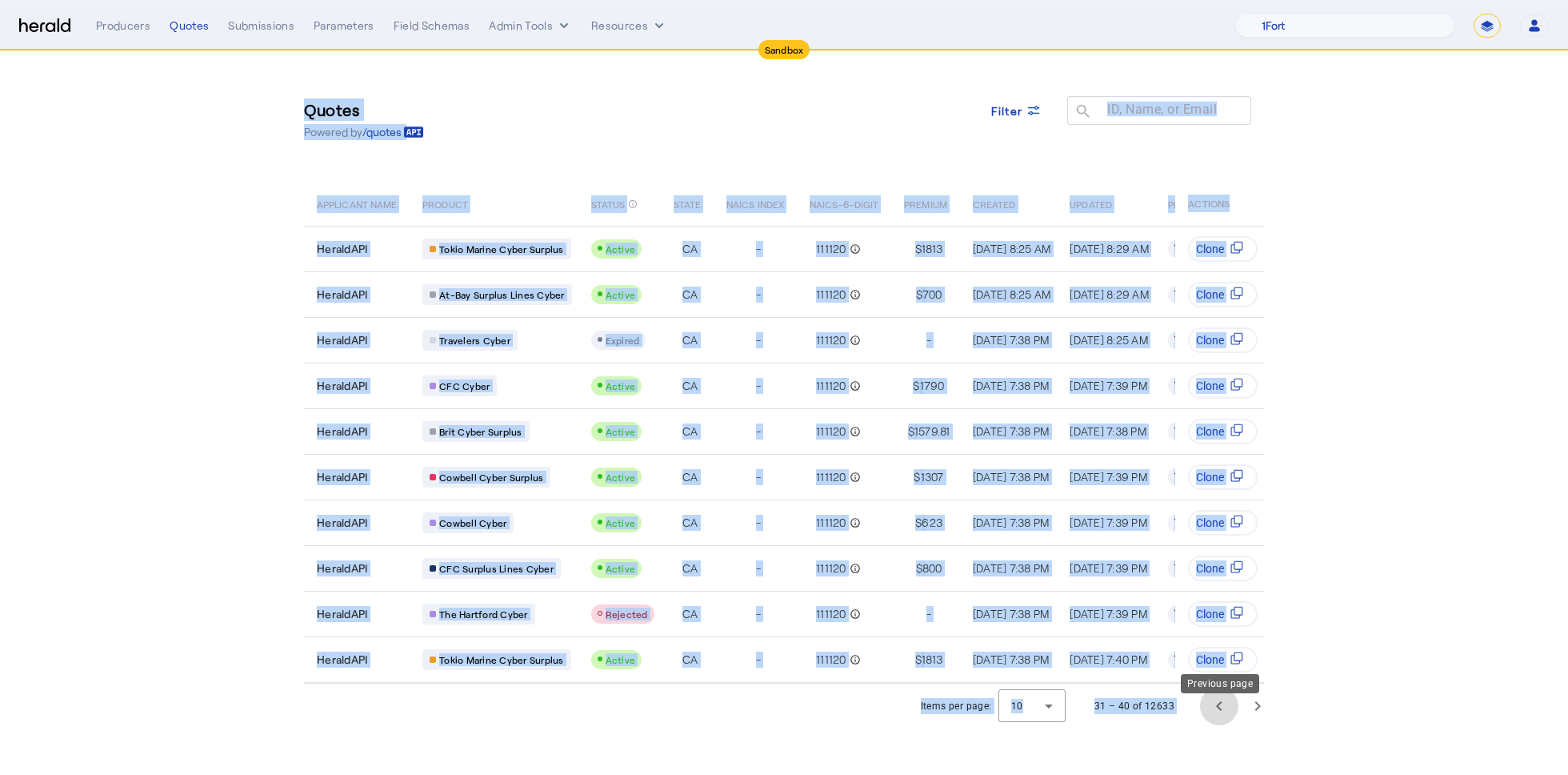
click at [1222, 725] on span "Previous page" at bounding box center [1219, 706] width 39 height 39
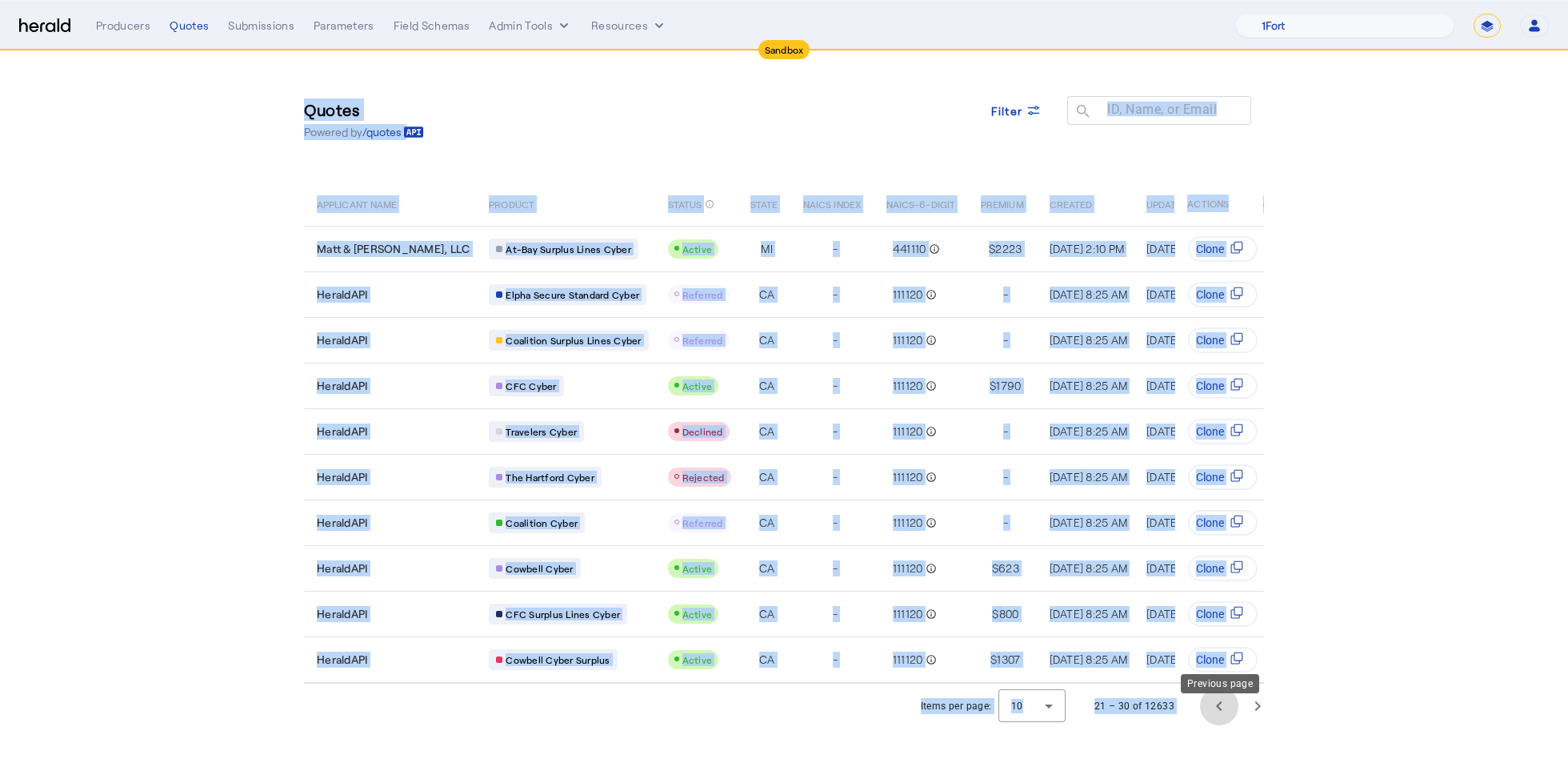
click at [1222, 725] on span "Previous page" at bounding box center [1219, 706] width 39 height 39
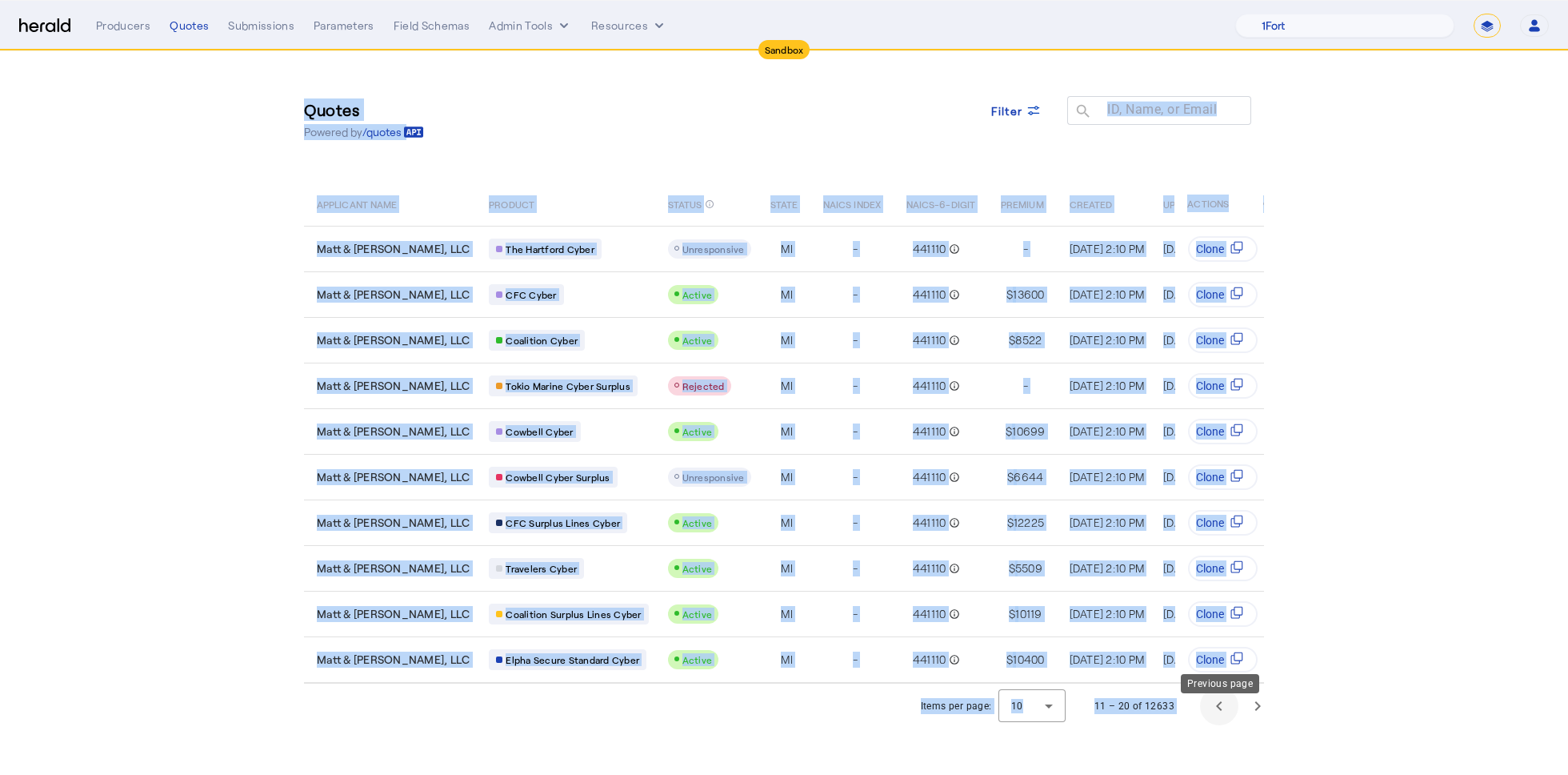
click at [1221, 725] on span "Previous page" at bounding box center [1219, 706] width 39 height 39
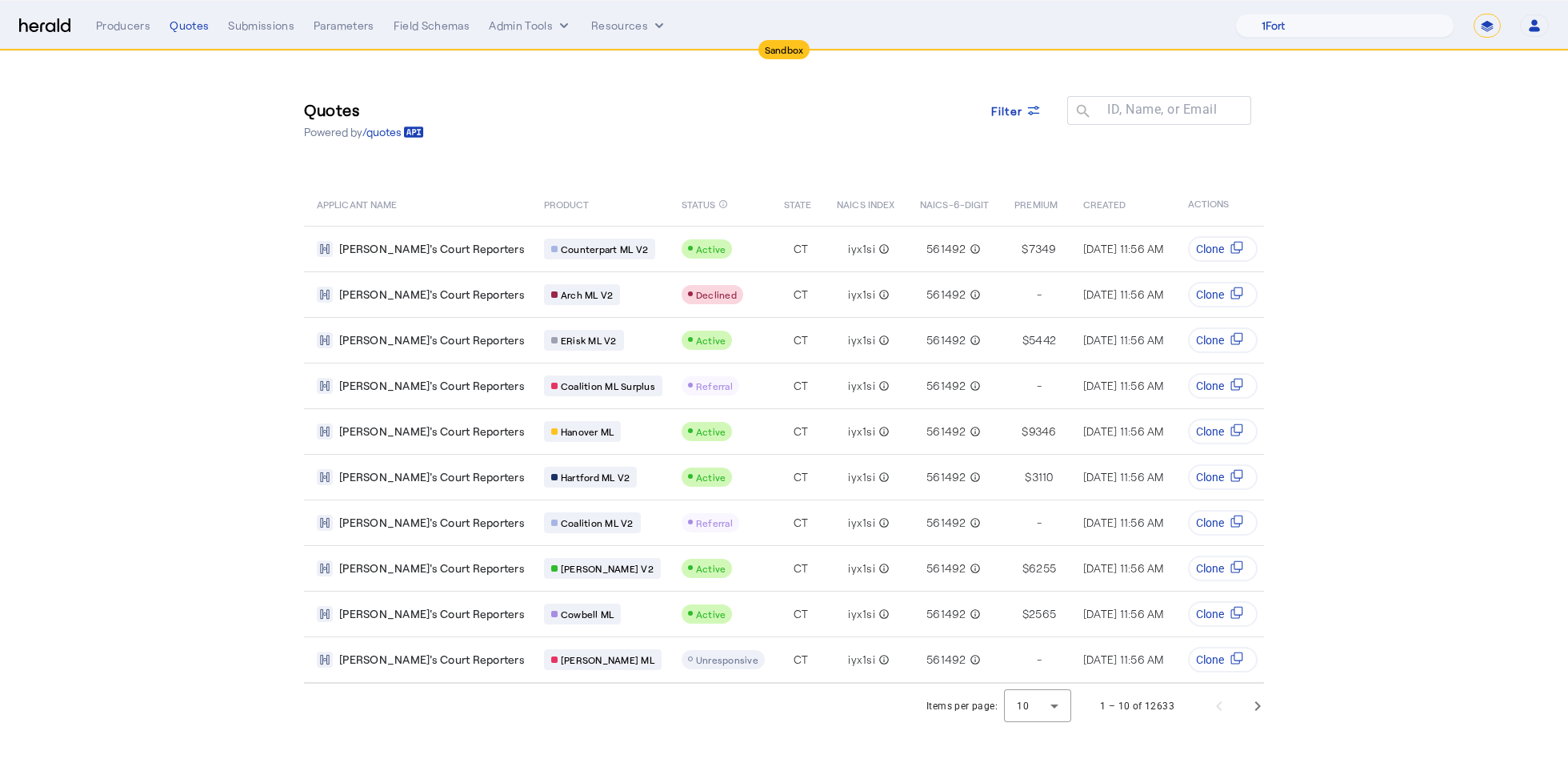
click at [961, 168] on div "Quotes Powered by /quotes Filter ID, Name, or Email search APPLICANT NAME PRODU…" at bounding box center [784, 367] width 1025 height 632
click at [1032, 105] on icon at bounding box center [1033, 110] width 16 height 16
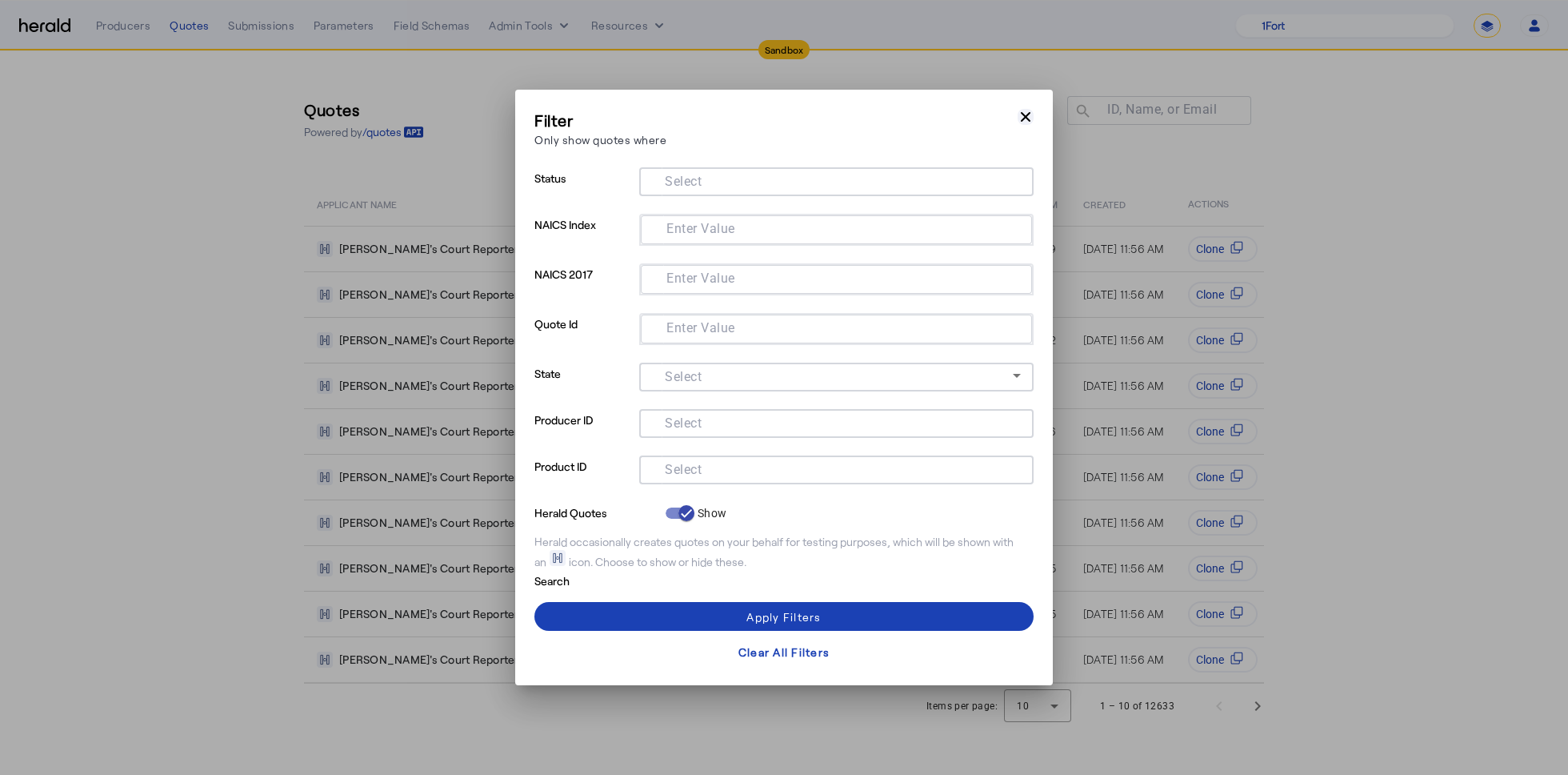
click at [1025, 111] on icon "button" at bounding box center [1026, 117] width 16 height 16
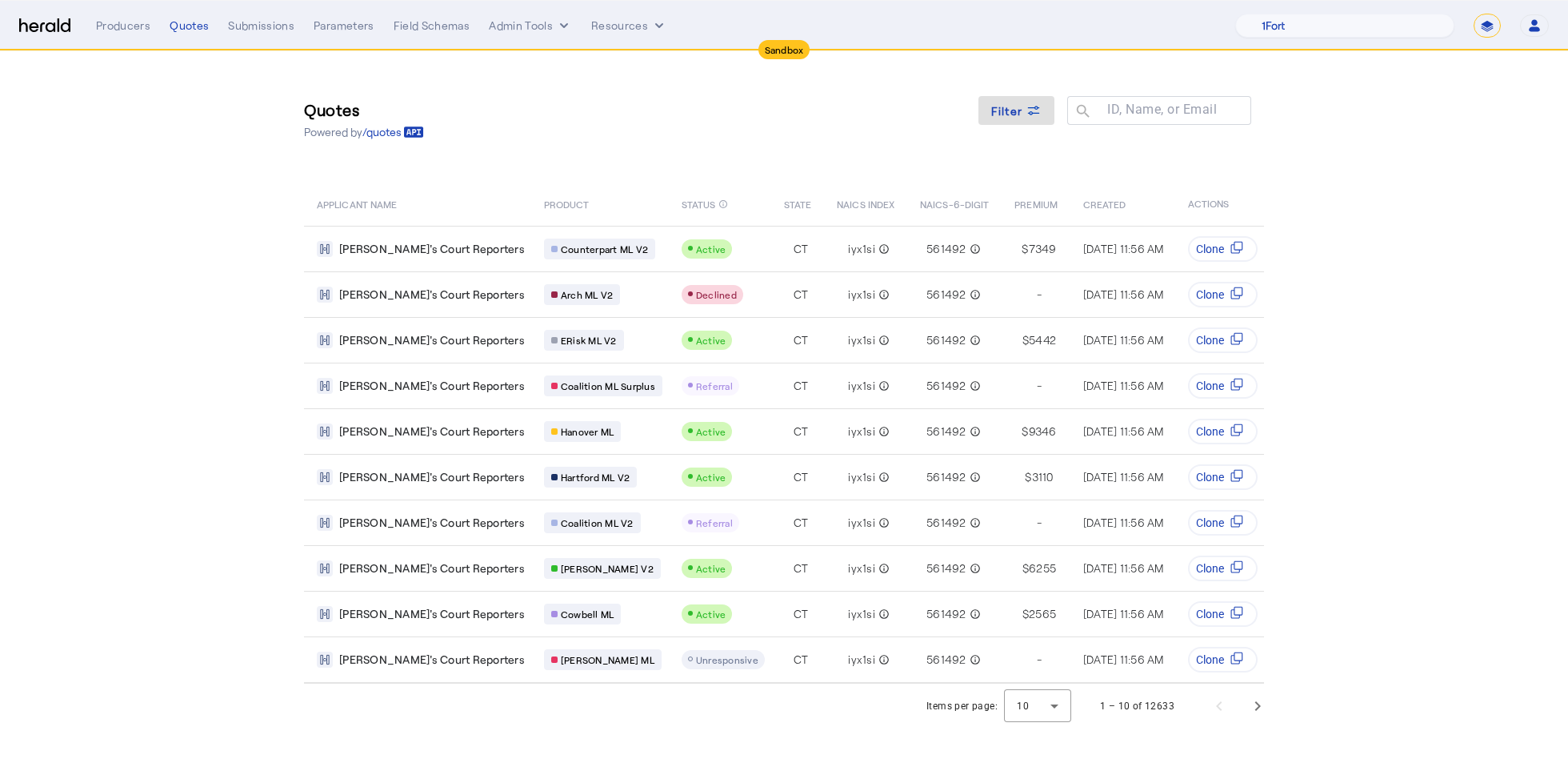
click at [761, 145] on div "Quotes Powered by /quotes Filter ID, Name, or Email search" at bounding box center [784, 120] width 960 height 72
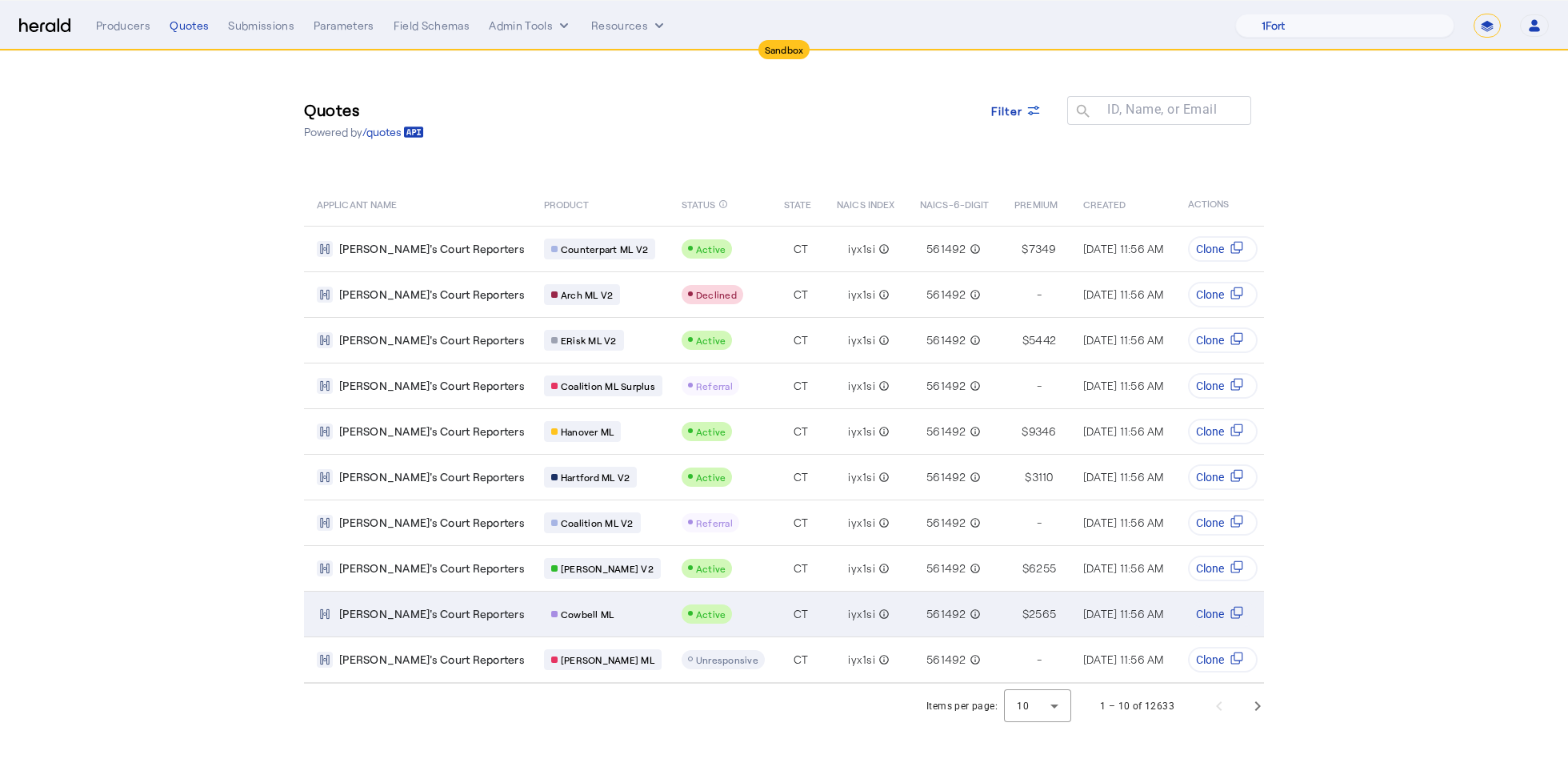
click at [771, 615] on td "CT" at bounding box center [797, 613] width 52 height 46
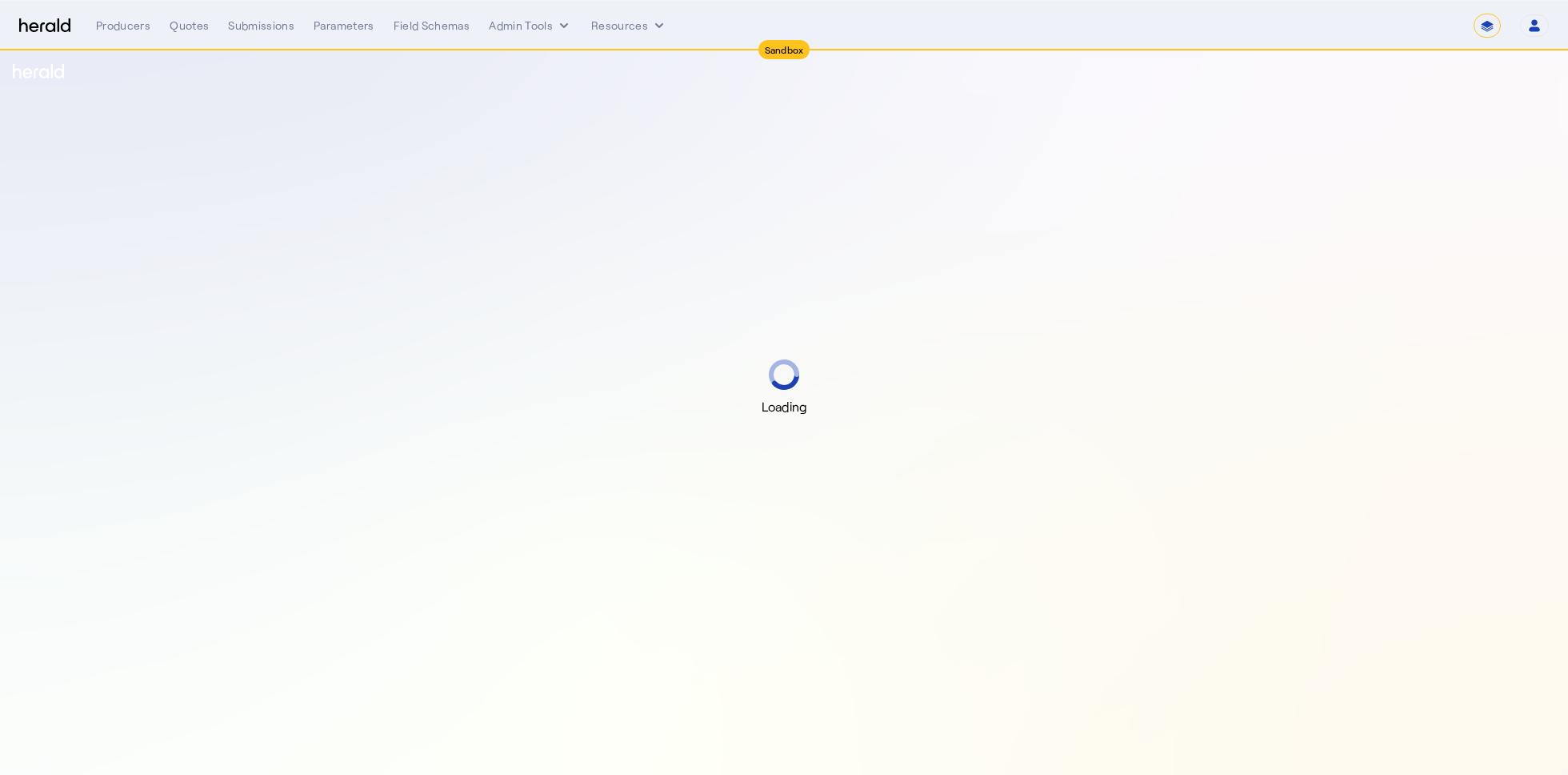
select select "*******"
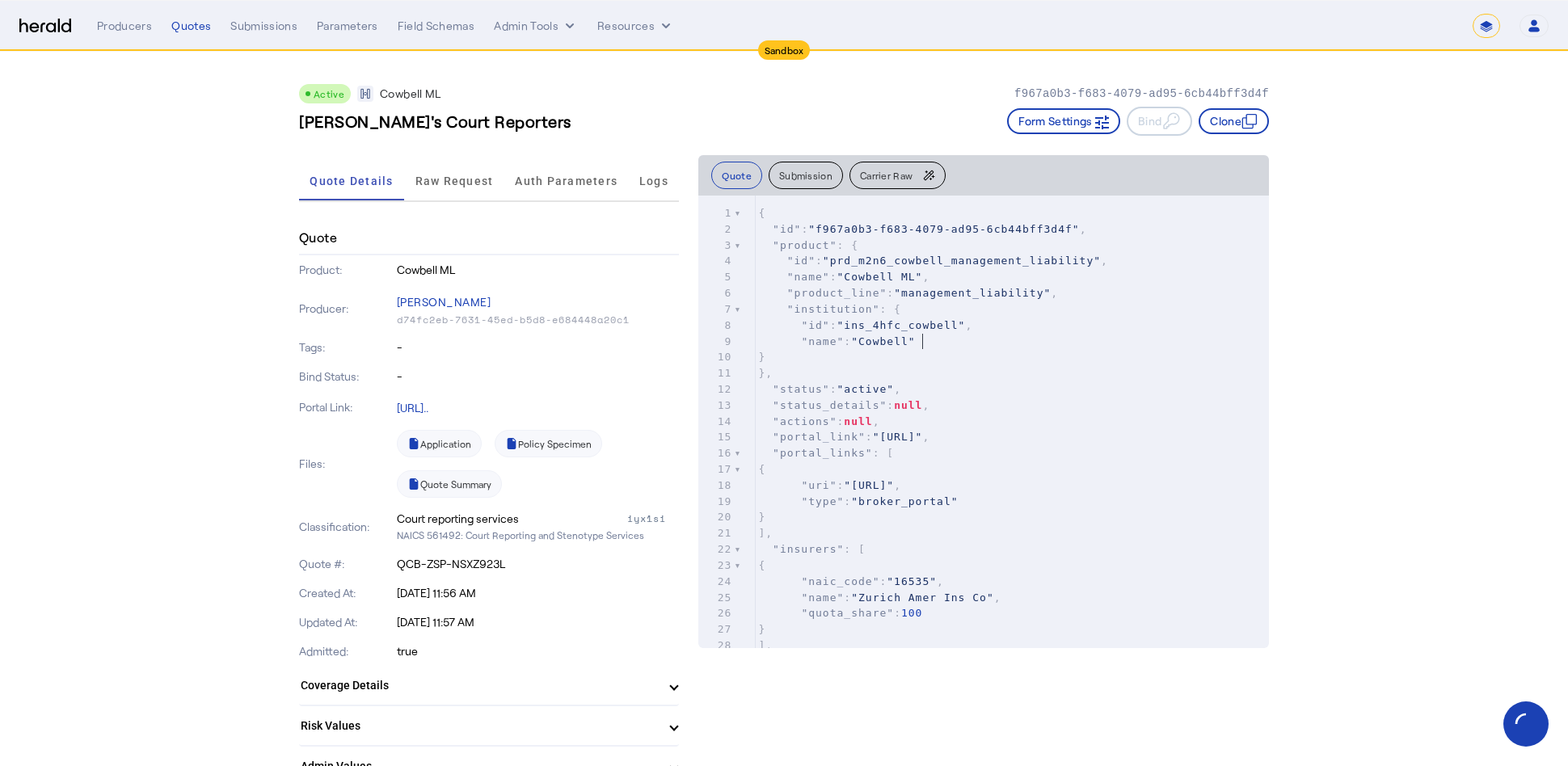
click at [1013, 340] on pre ""name" : "Cowbell"" at bounding box center [1011, 341] width 514 height 17
type input "*"
click at [787, 170] on button "Submission" at bounding box center [806, 175] width 75 height 28
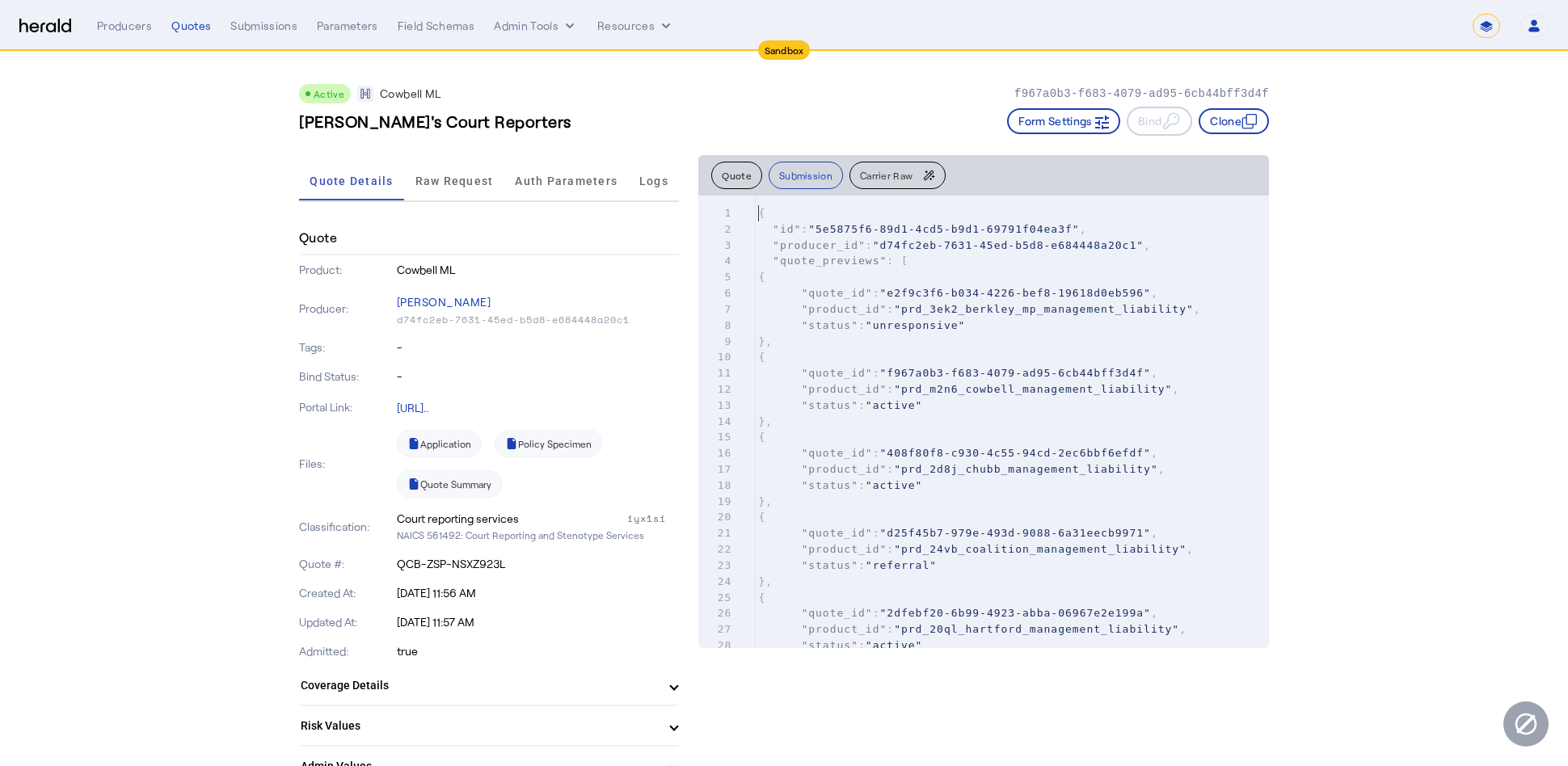
click at [904, 350] on pre "{" at bounding box center [1011, 357] width 514 height 17
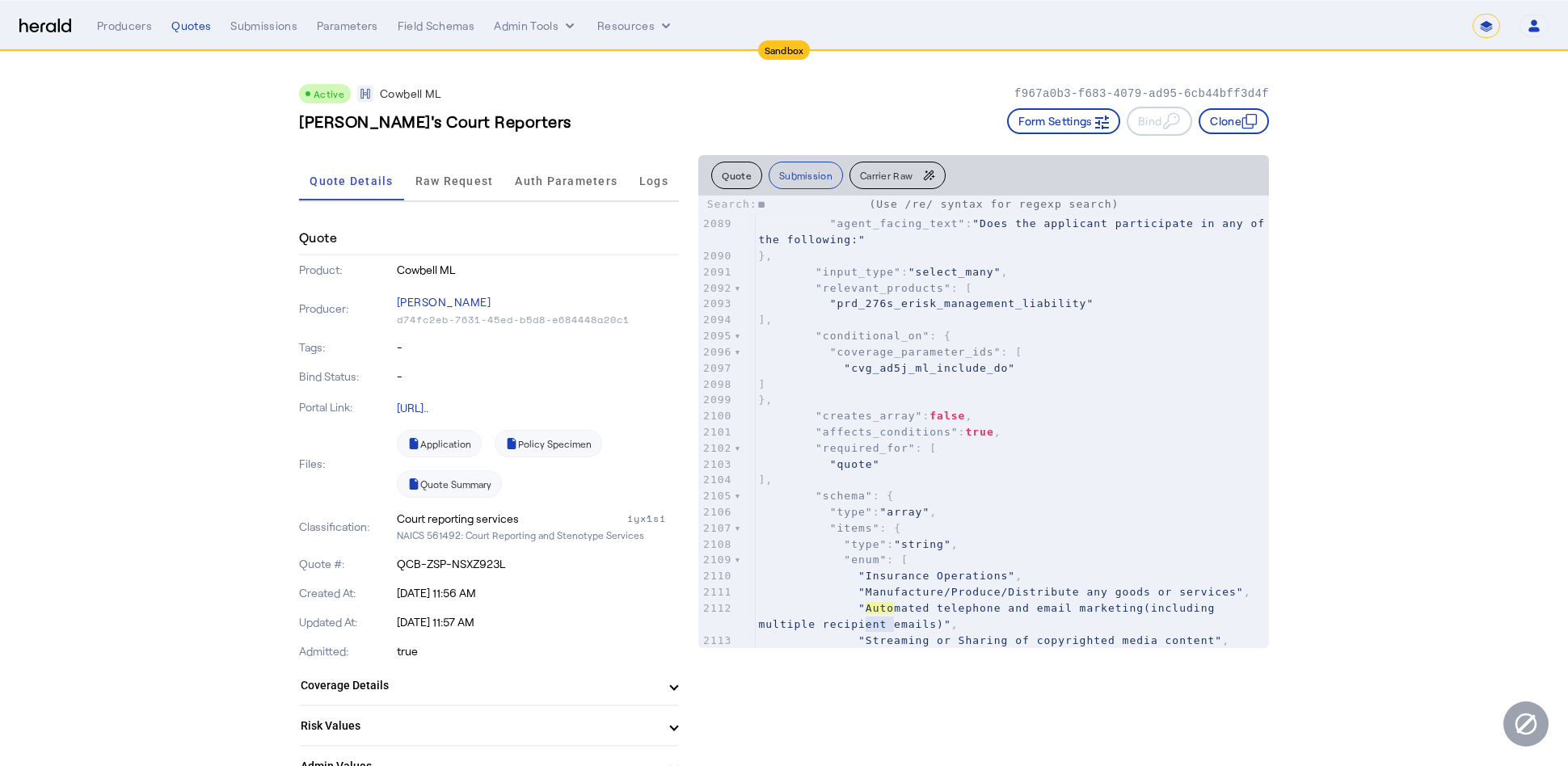
type input "*"
click at [460, 171] on span "Raw Request" at bounding box center [454, 181] width 78 height 39
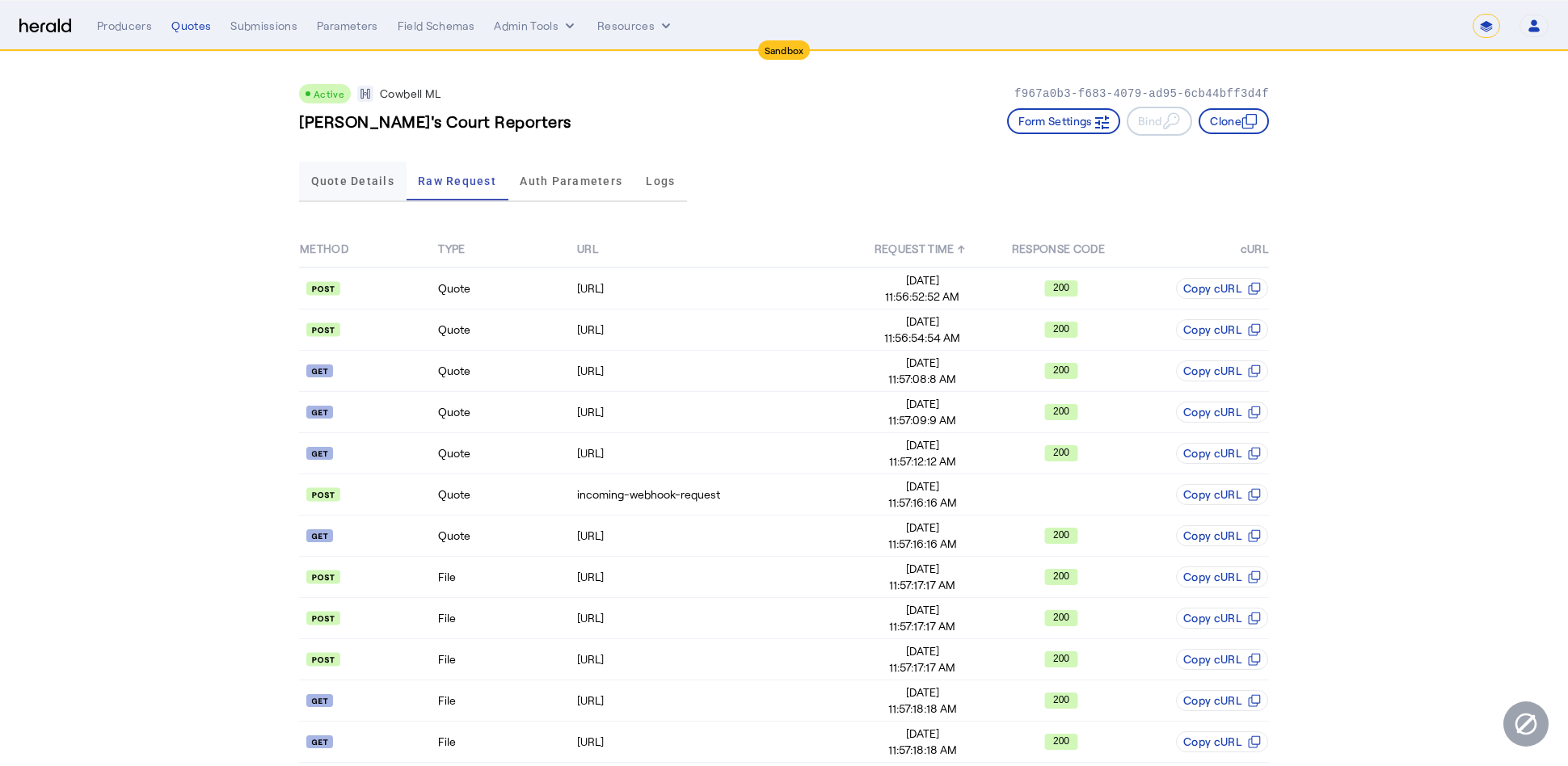
click at [348, 179] on span "Quote Details" at bounding box center [352, 181] width 83 height 11
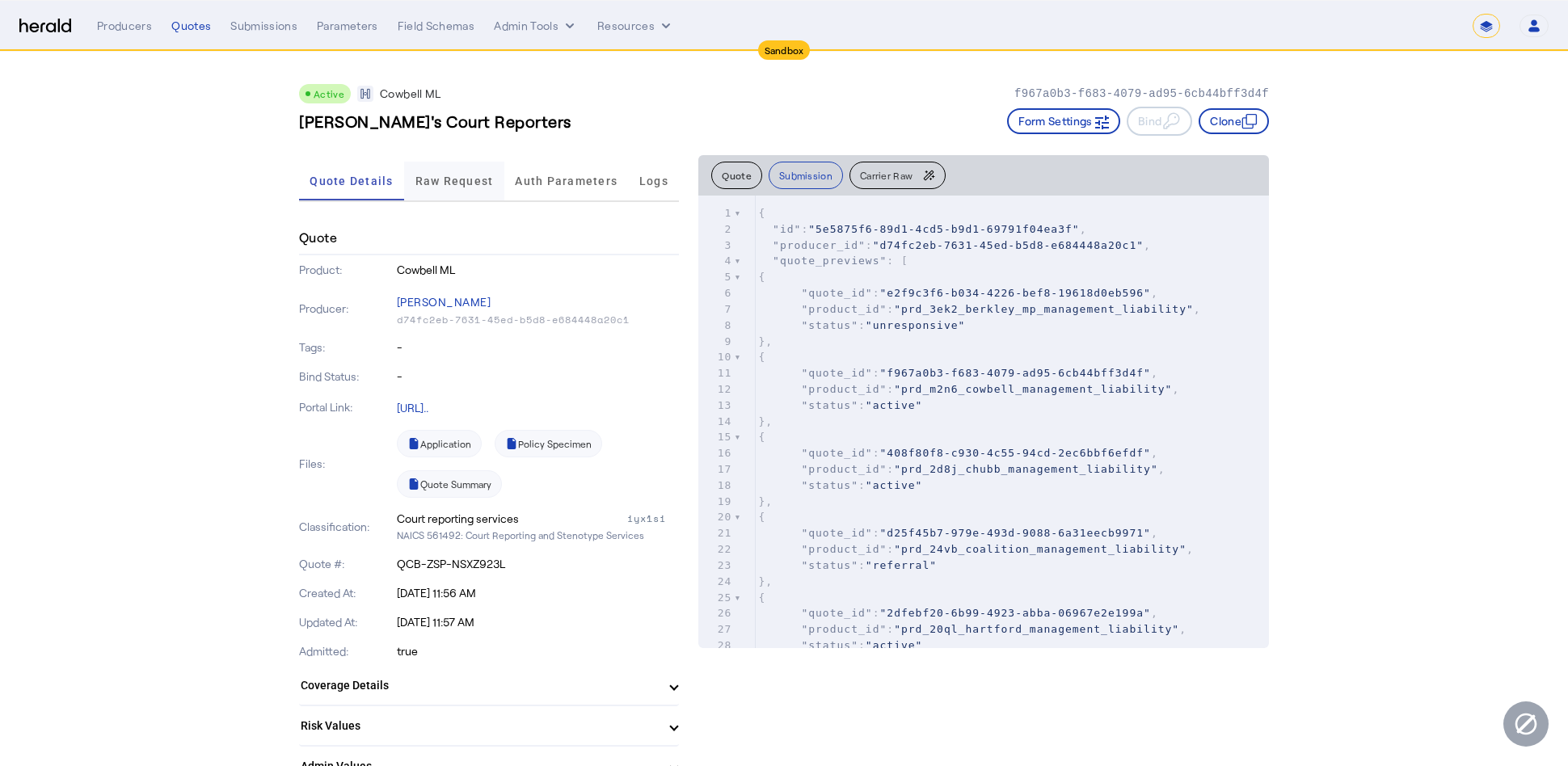
click at [449, 186] on span "Raw Request" at bounding box center [454, 181] width 78 height 11
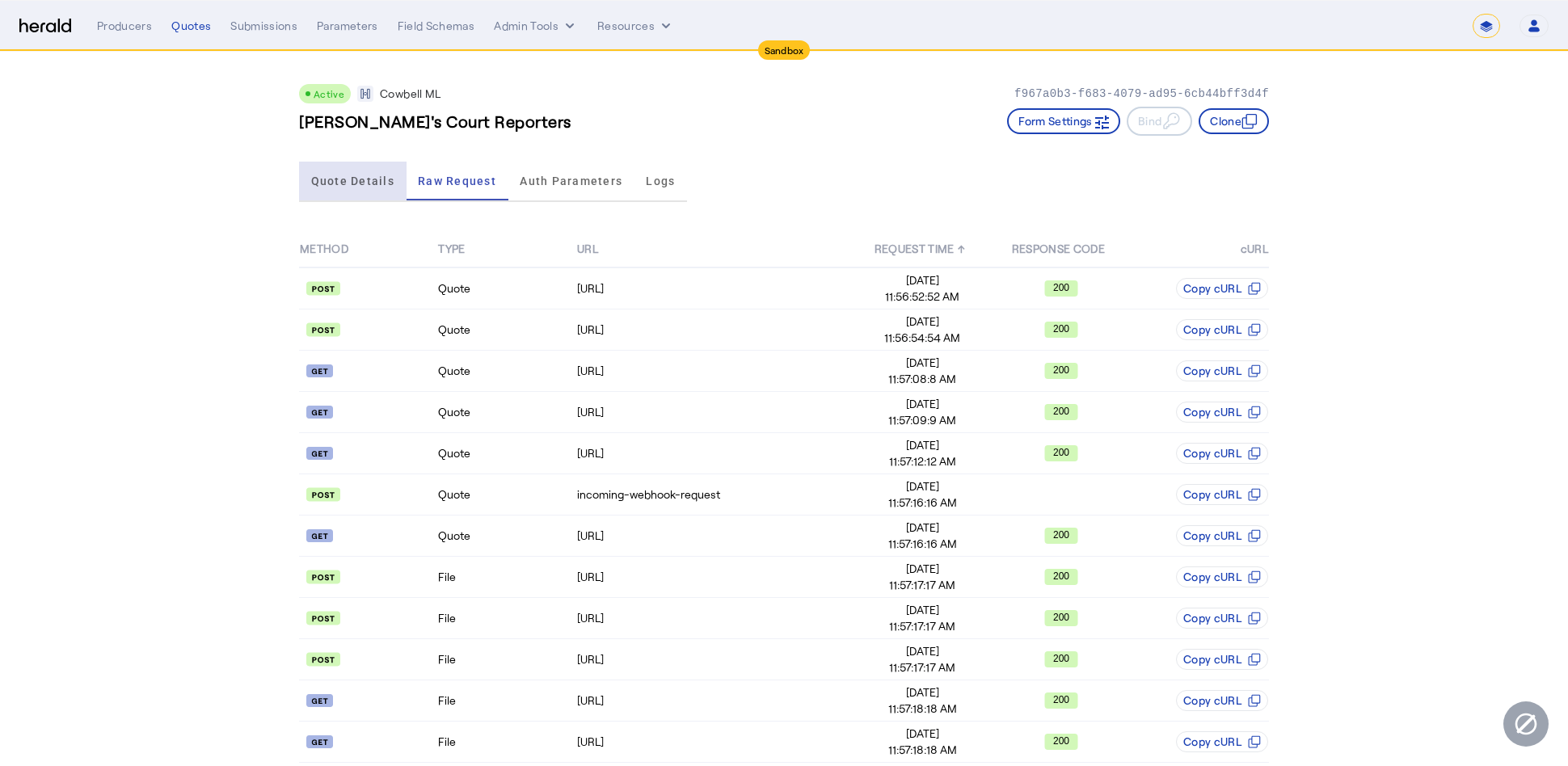
click at [377, 188] on span "Quote Details" at bounding box center [352, 181] width 83 height 39
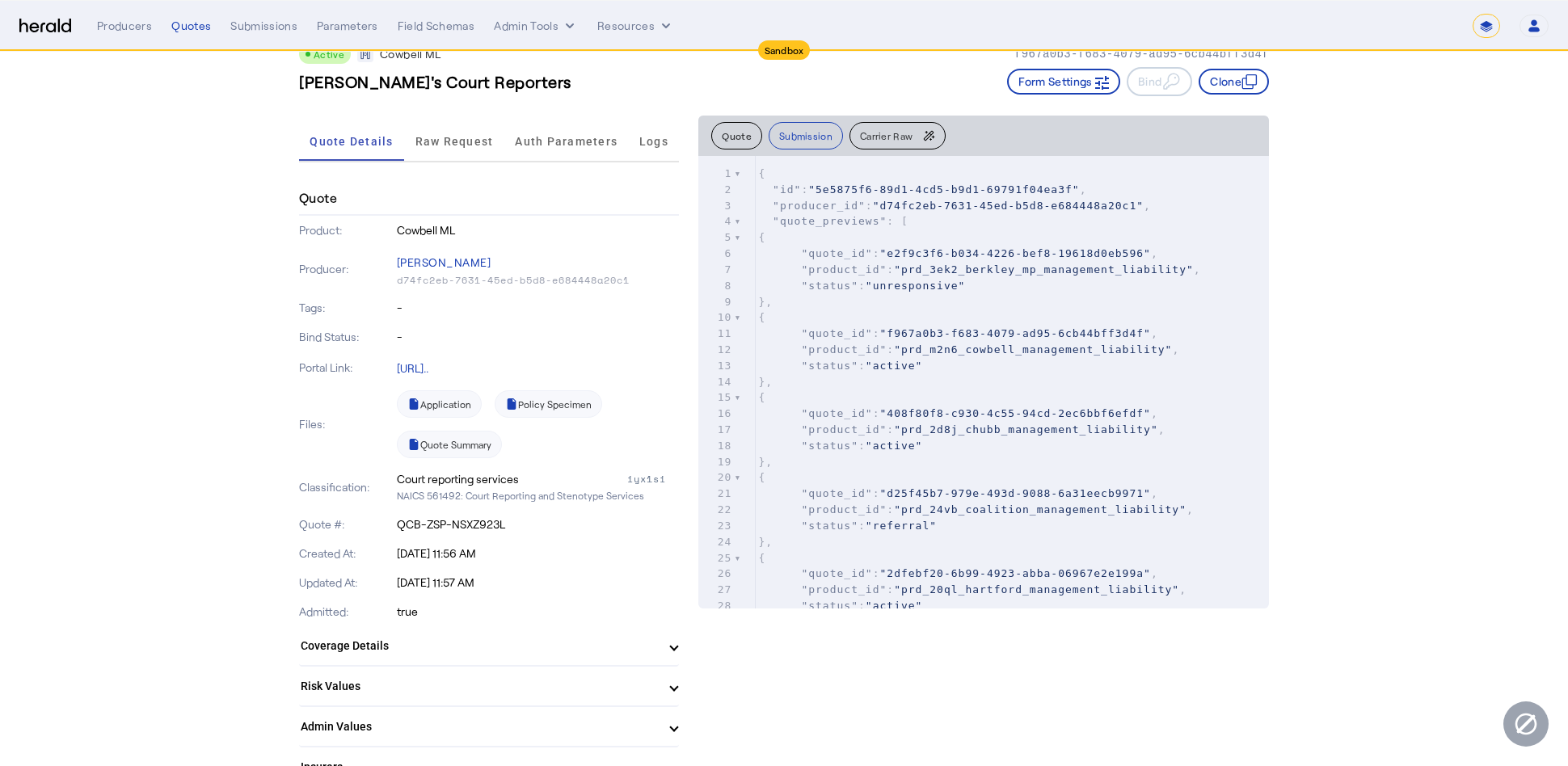
scroll to position [43, 0]
click at [672, 659] on mat-expansion-panel-header "Coverage Details" at bounding box center [489, 643] width 380 height 39
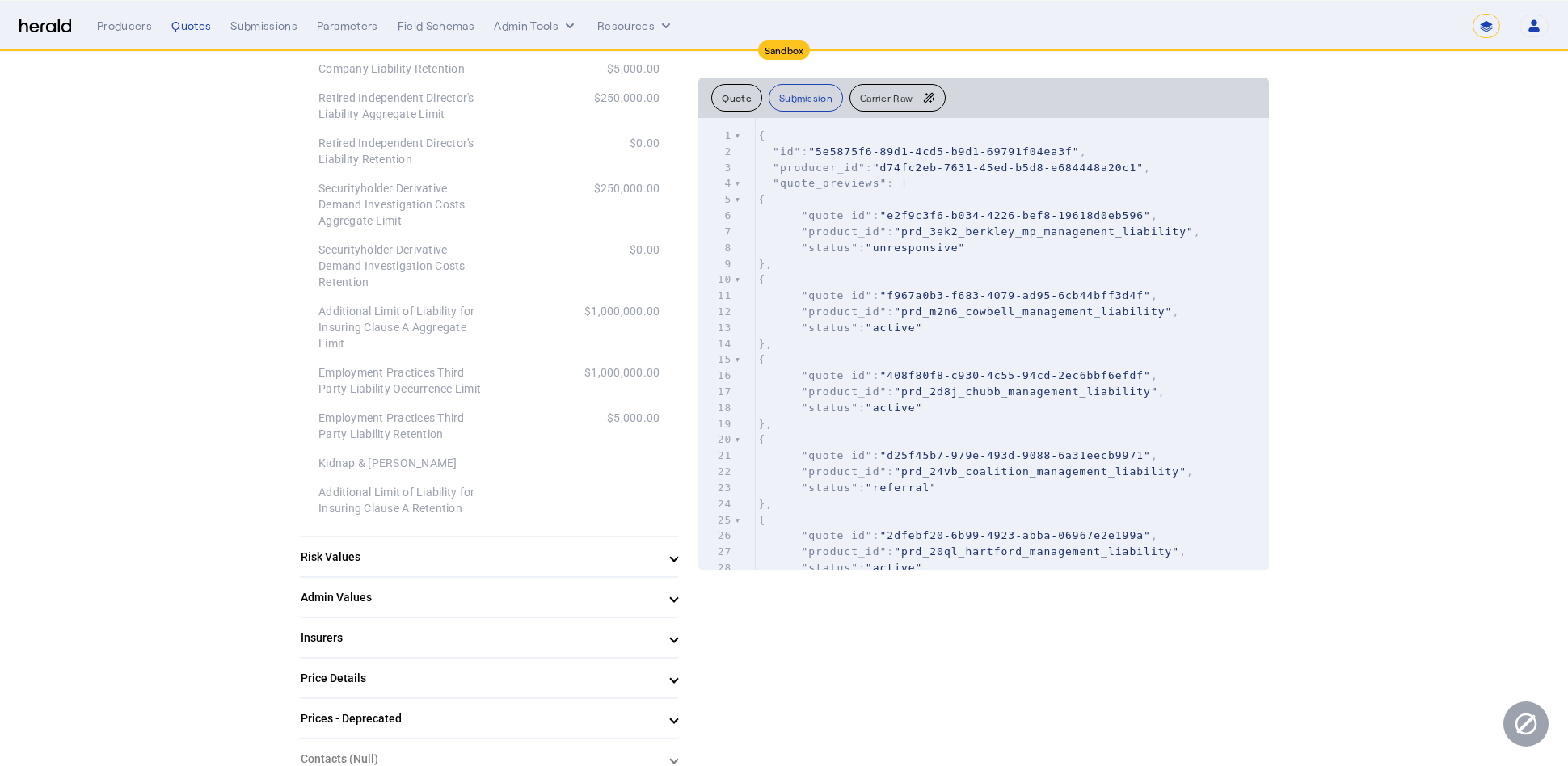
scroll to position [0, 0]
